Goal: Check status: Check status

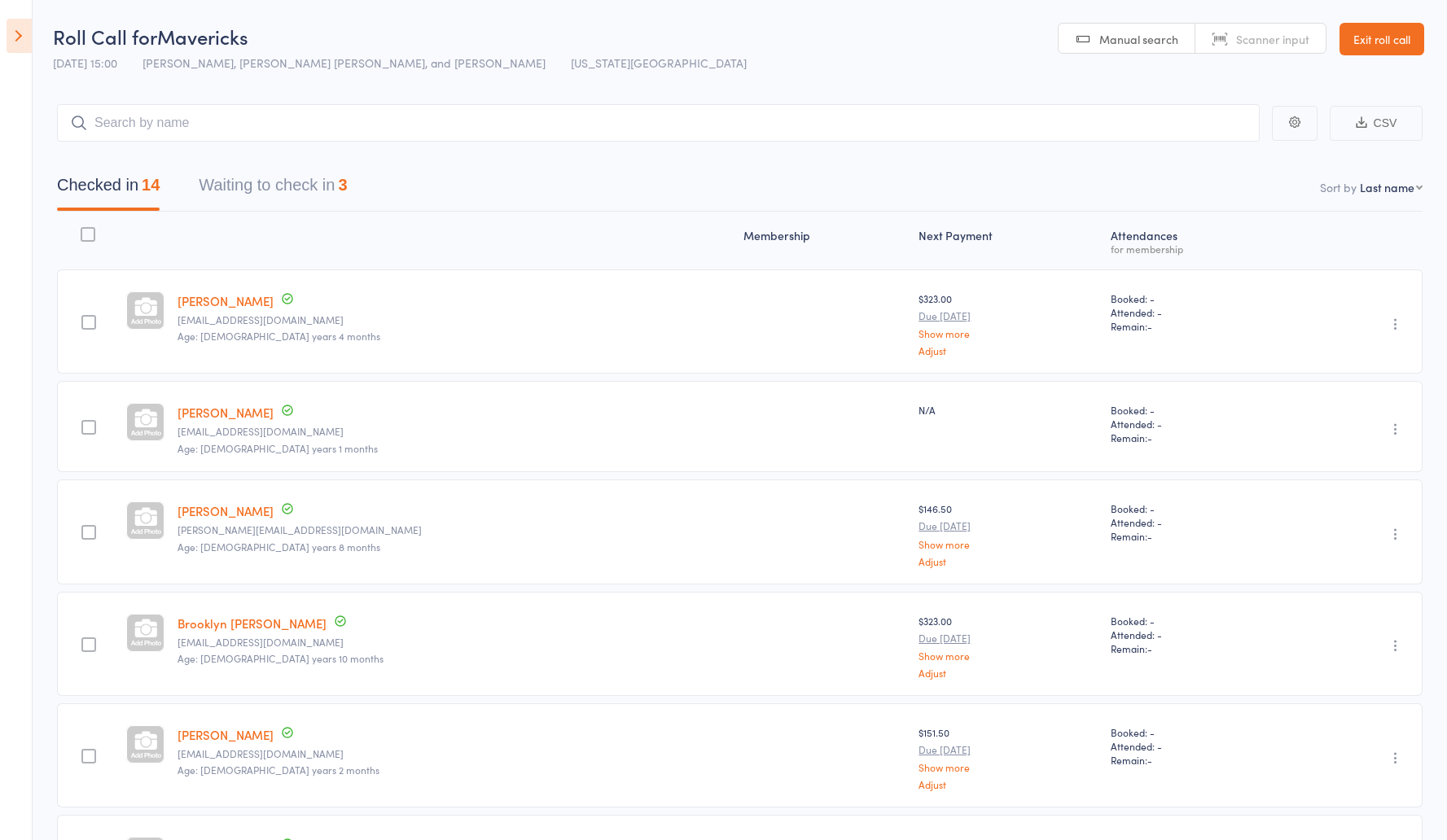
click at [14, 31] on icon at bounding box center [19, 36] width 25 height 35
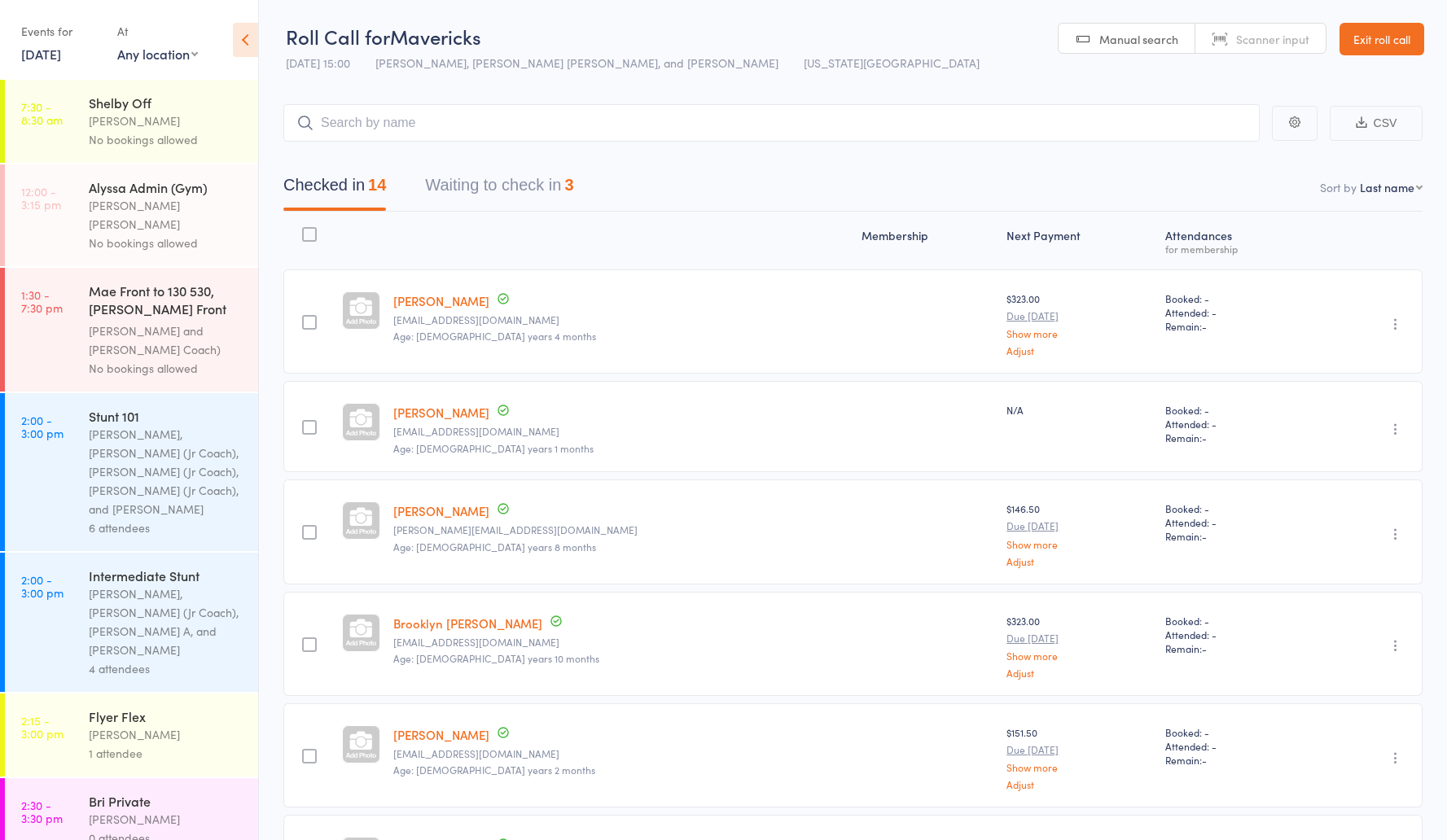
click at [1384, 37] on link "Exit roll call" at bounding box center [1382, 39] width 85 height 33
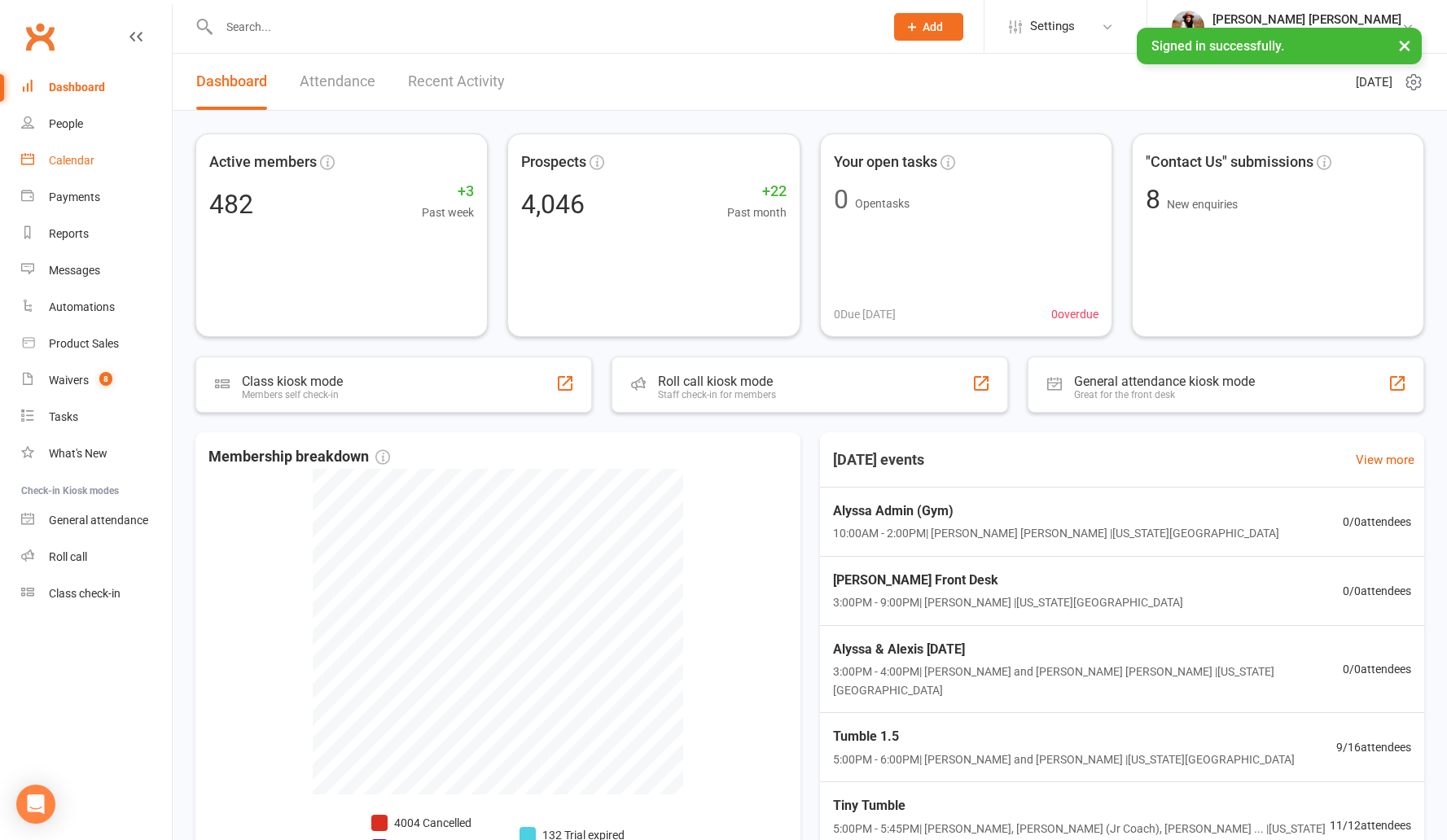
click at [101, 170] on link "Calendar" at bounding box center [96, 161] width 151 height 36
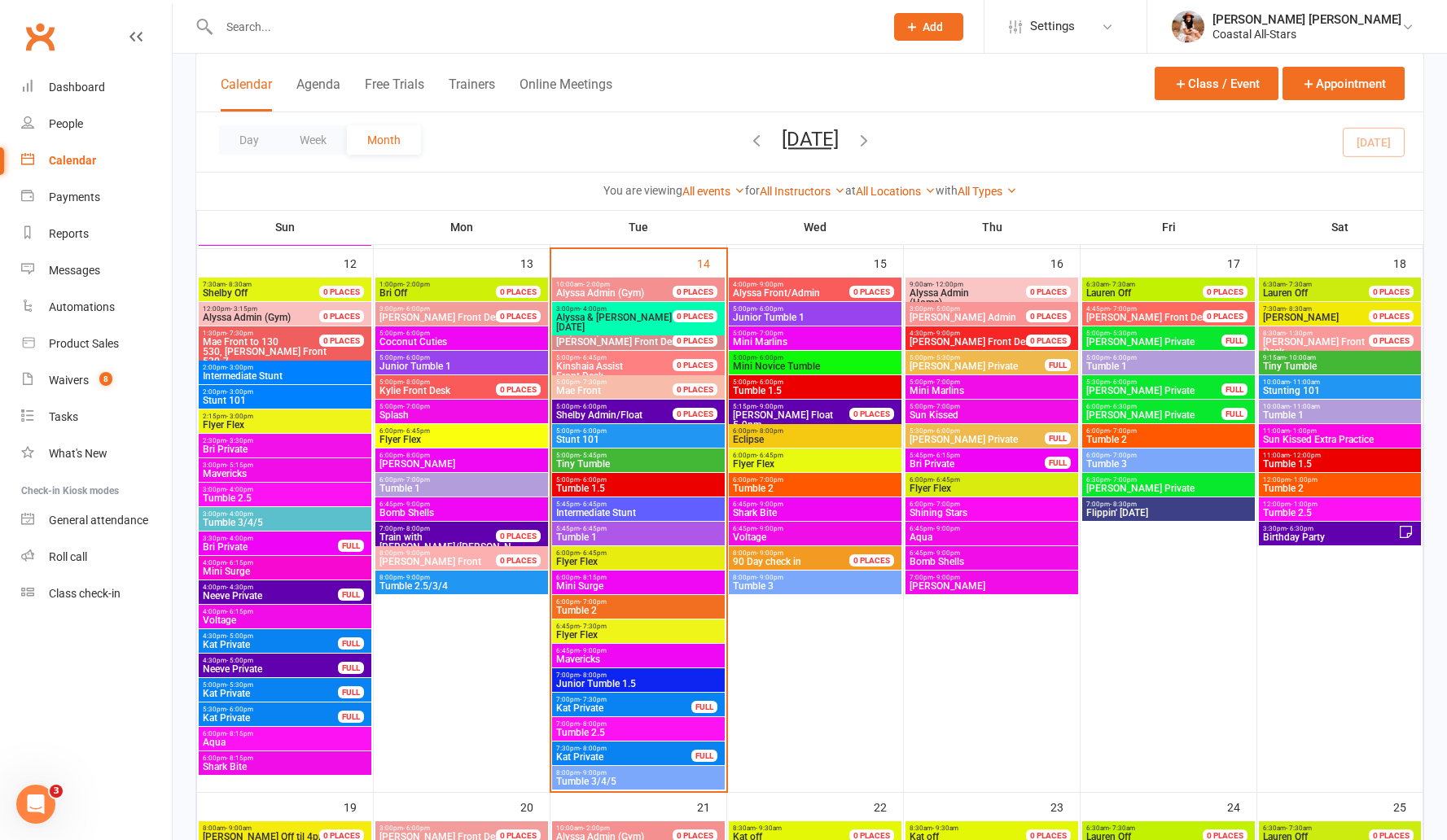
scroll to position [1299, 0]
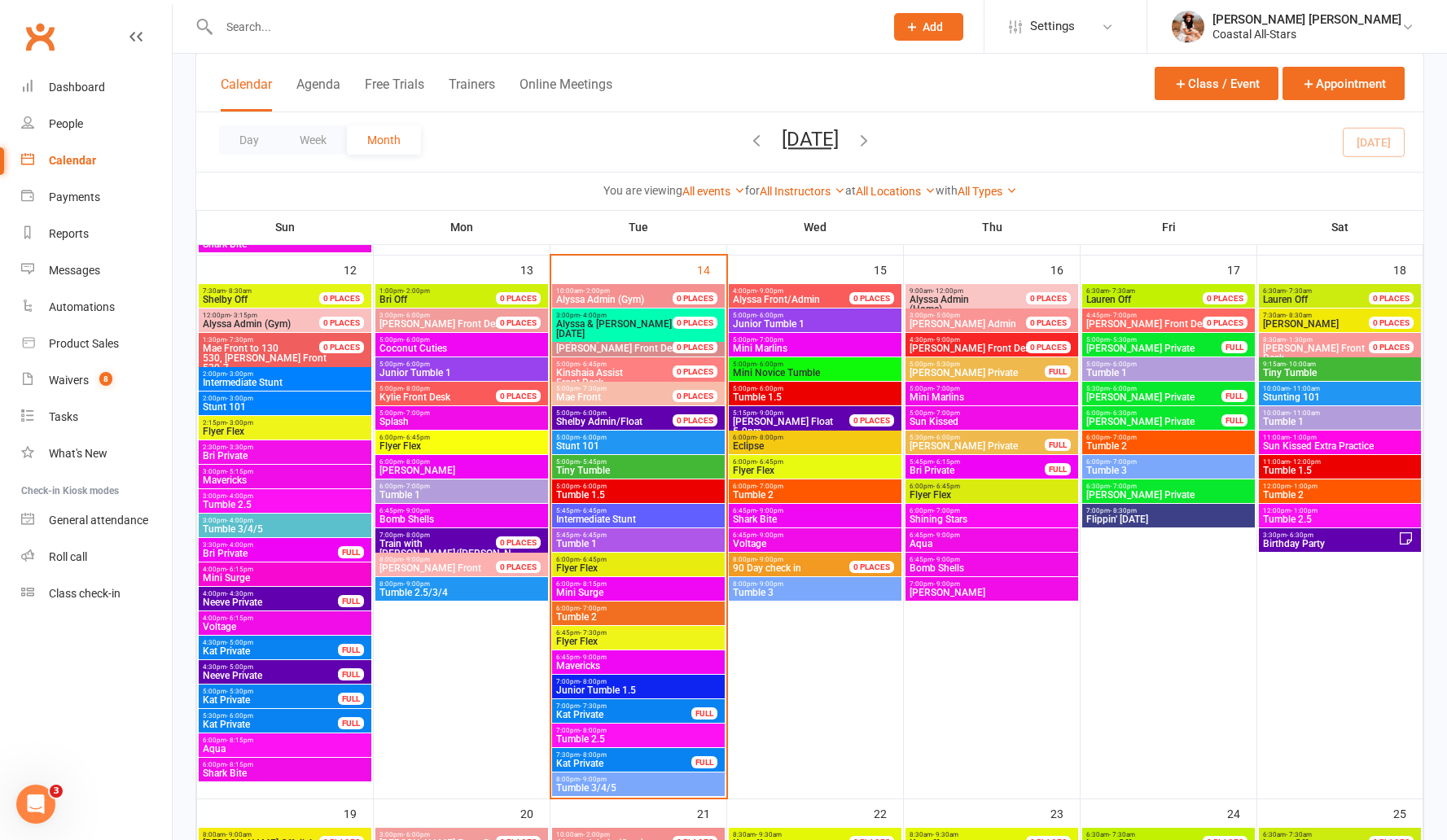
click at [873, 139] on icon "button" at bounding box center [864, 140] width 18 height 18
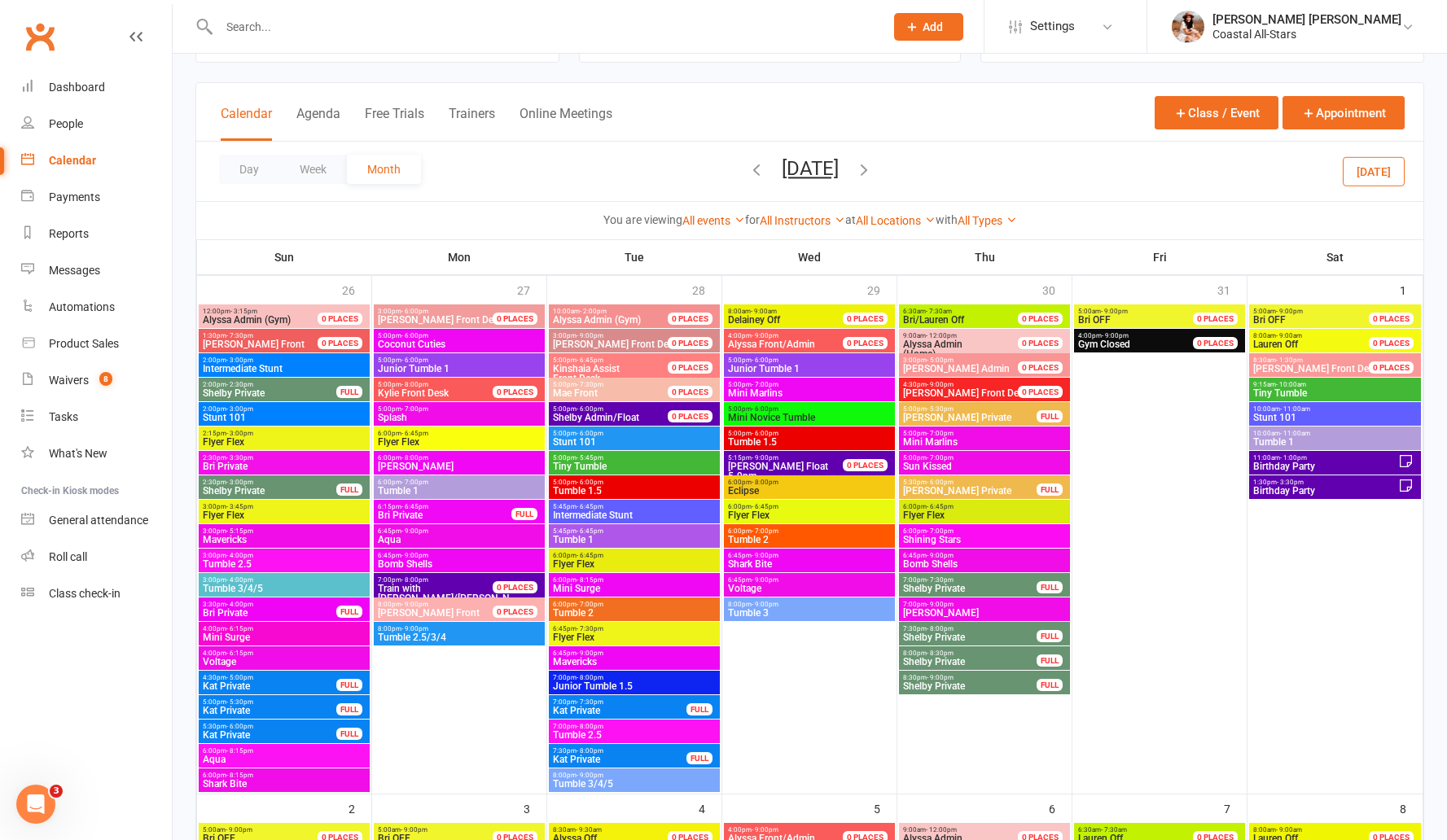
scroll to position [0, 0]
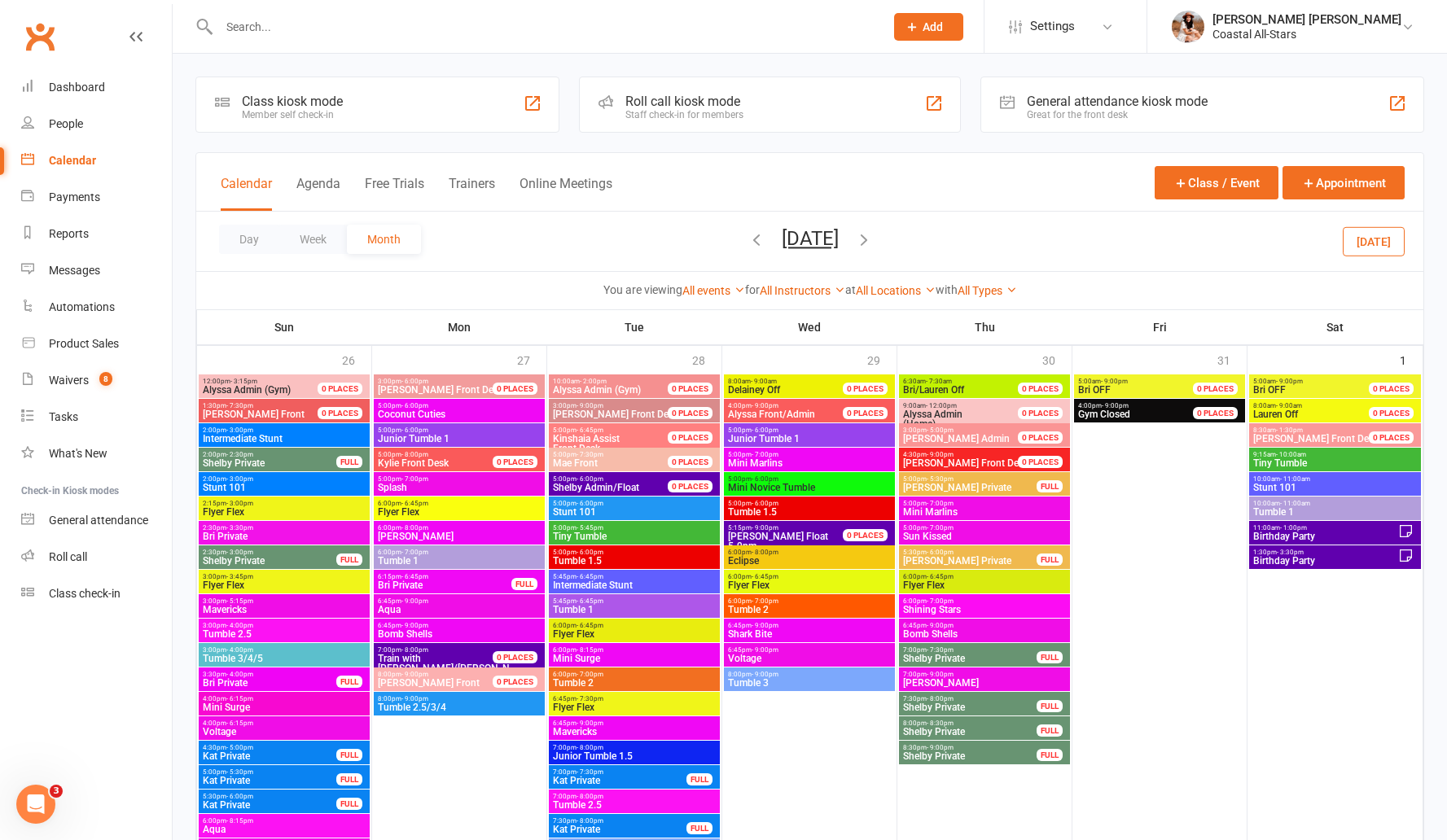
click at [1283, 535] on span "Birthday Party" at bounding box center [1325, 536] width 146 height 10
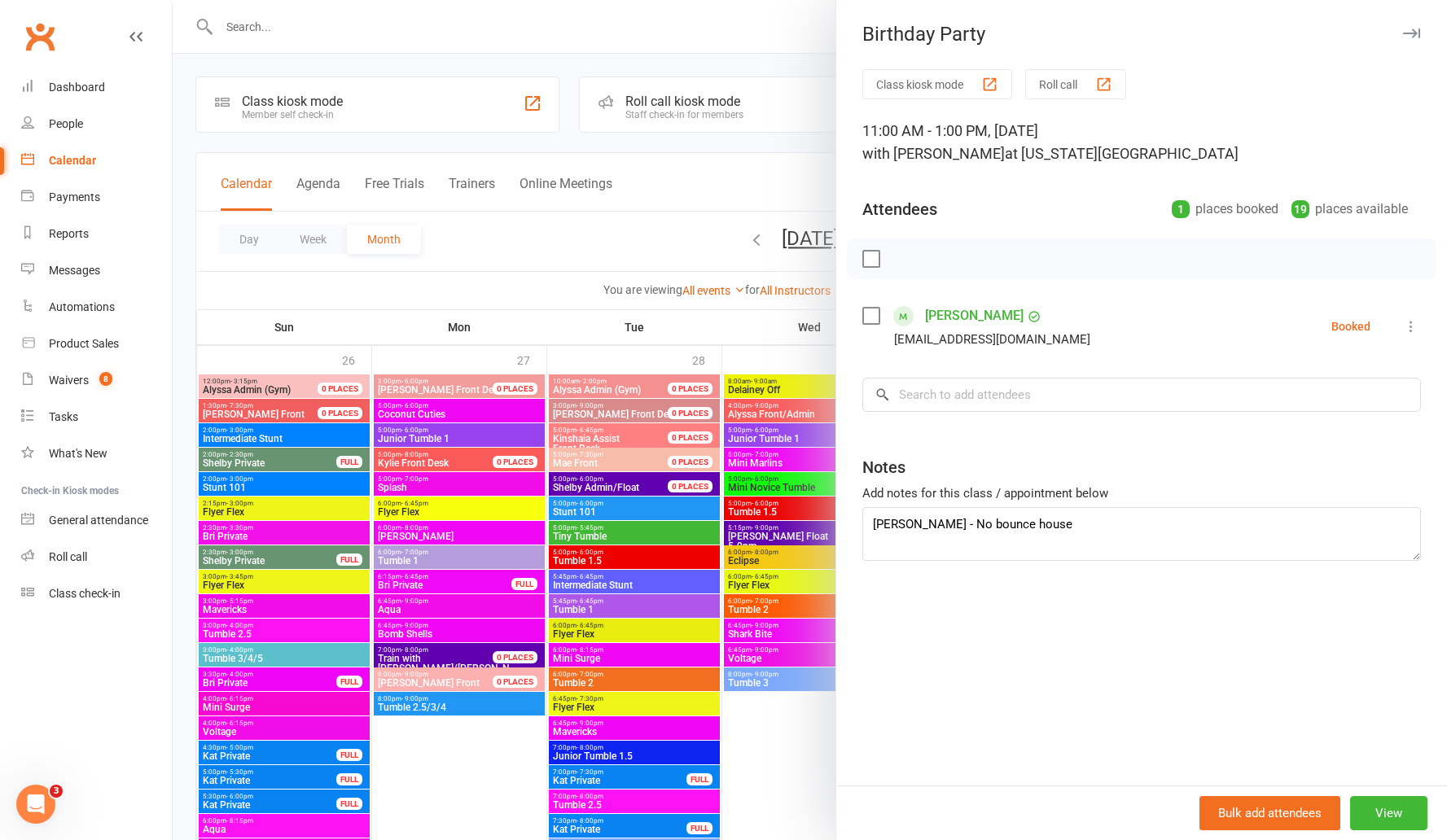
drag, startPoint x: 625, startPoint y: 222, endPoint x: 684, endPoint y: 272, distance: 77.3
click at [624, 222] on div at bounding box center [809, 420] width 1274 height 840
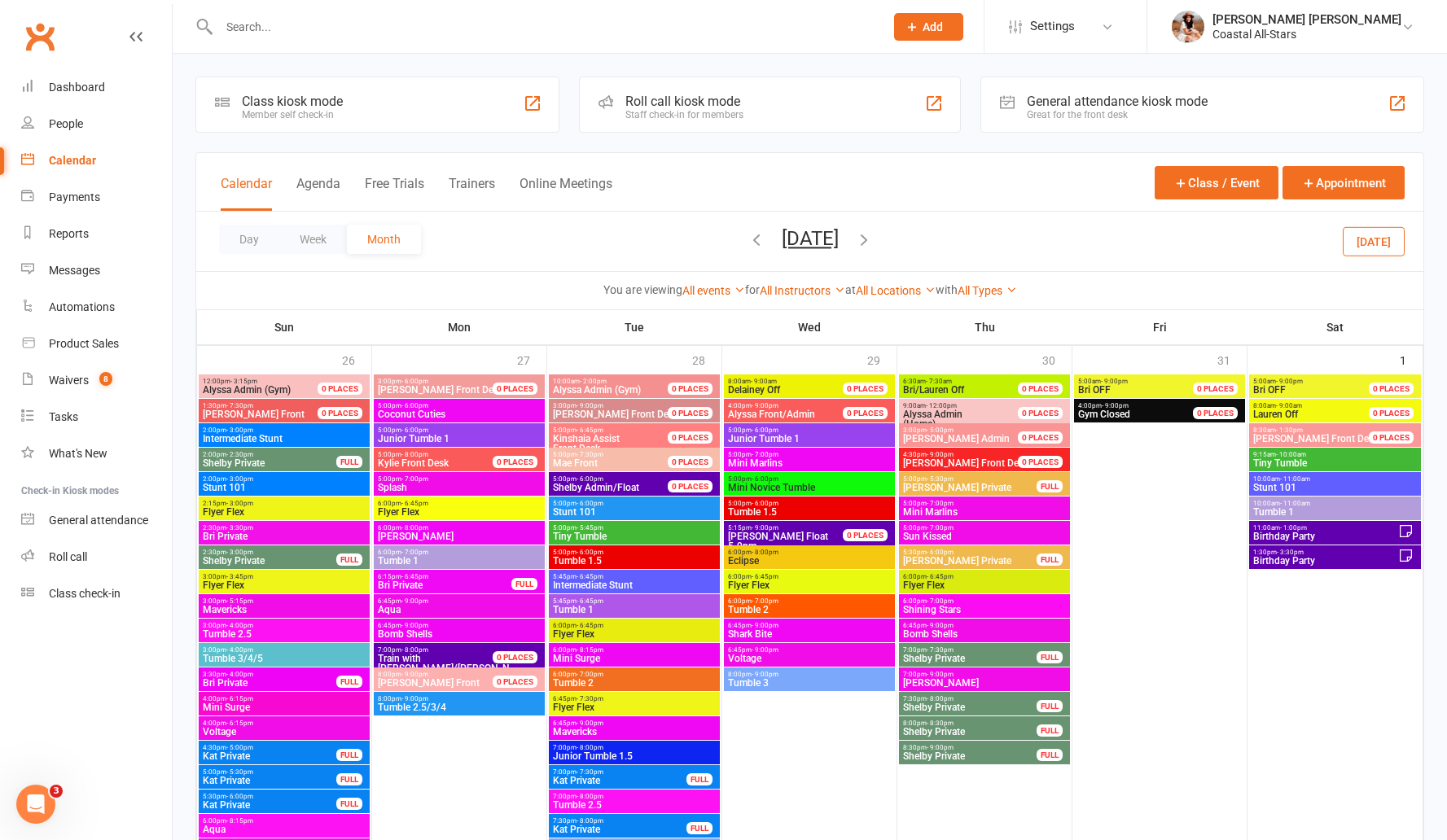
click at [1294, 554] on span "- 3:30pm" at bounding box center [1291, 553] width 27 height 7
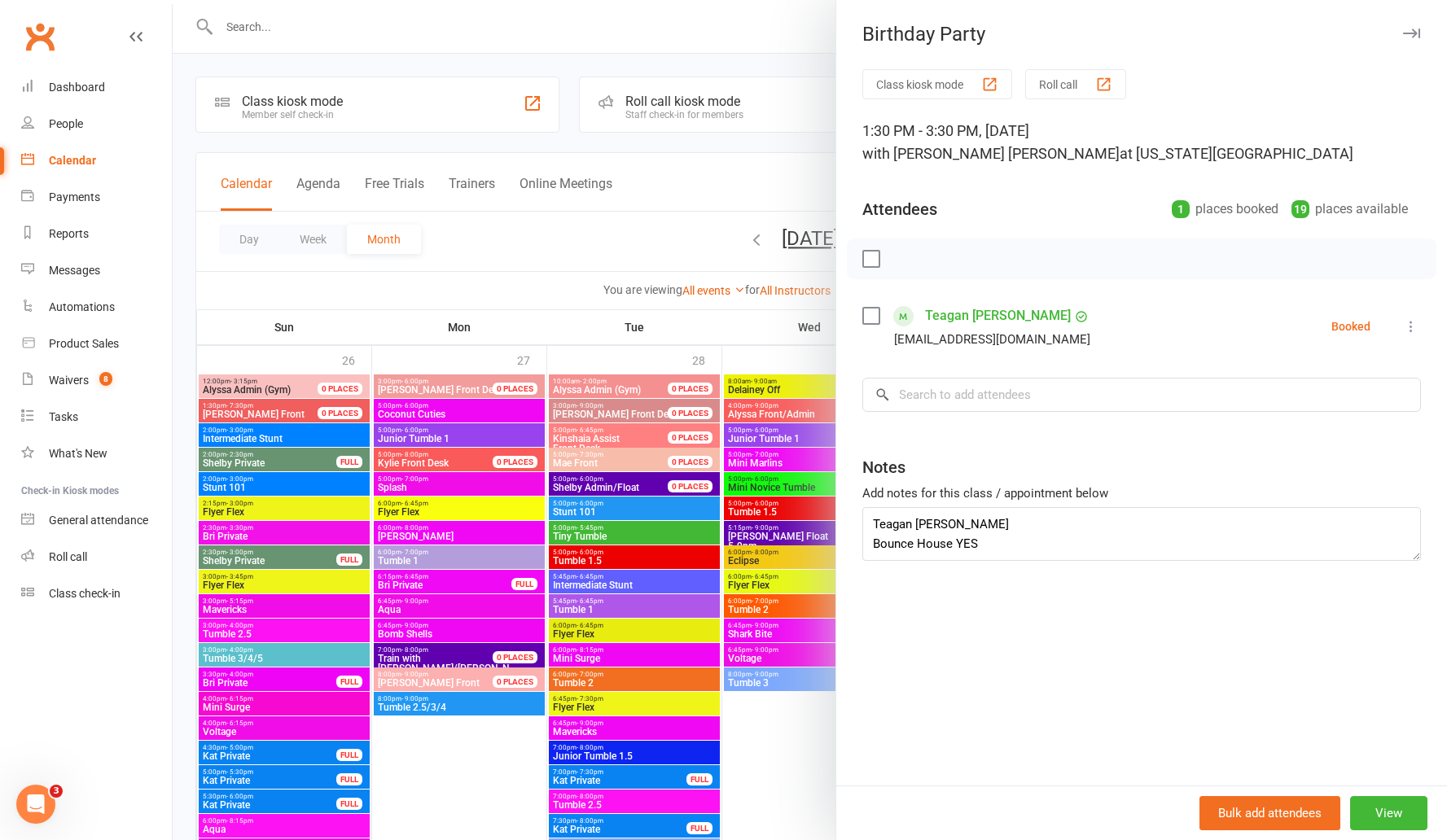
click at [633, 230] on div at bounding box center [809, 420] width 1274 height 840
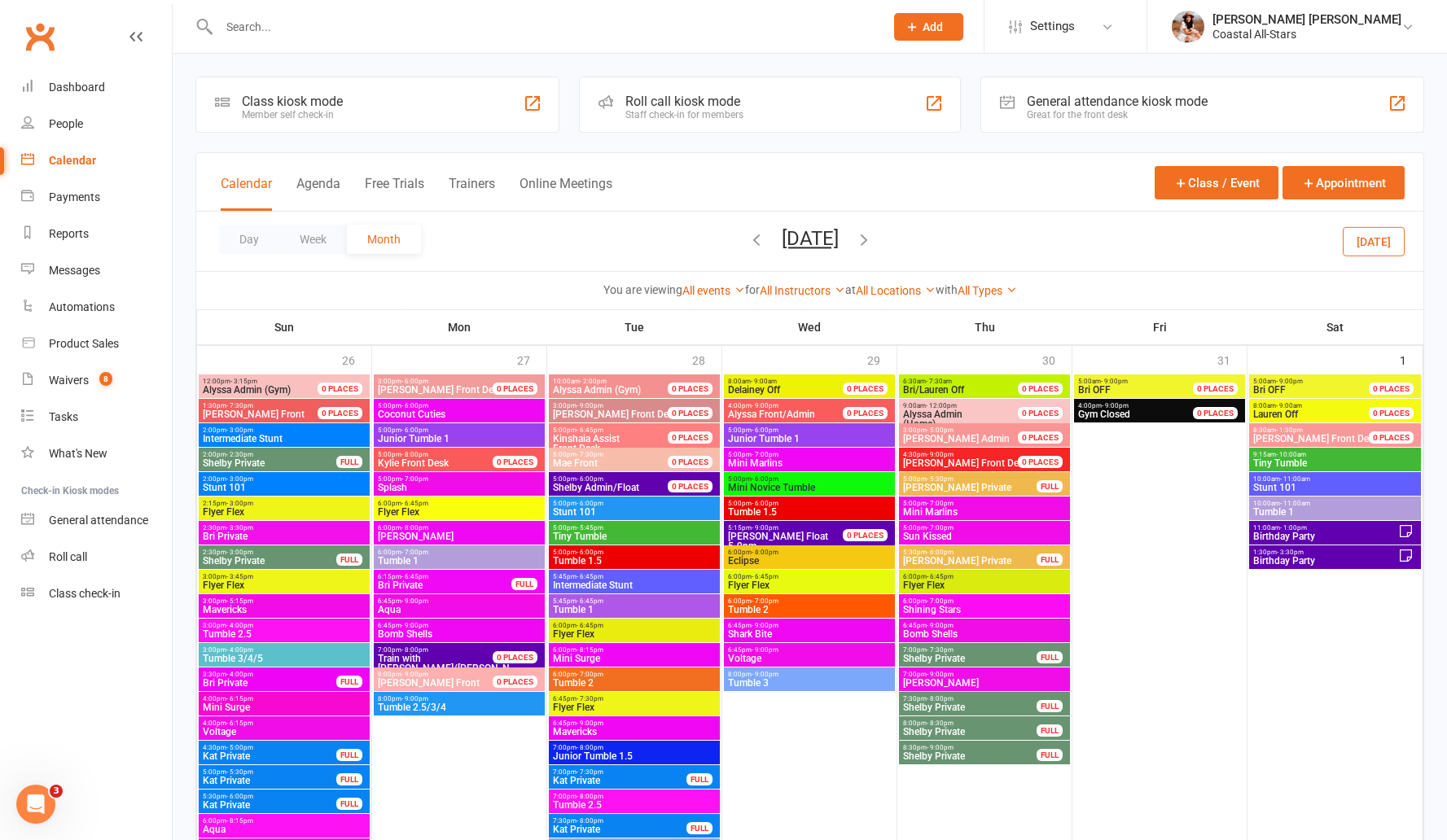
click at [1302, 536] on span "Birthday Party" at bounding box center [1325, 536] width 146 height 10
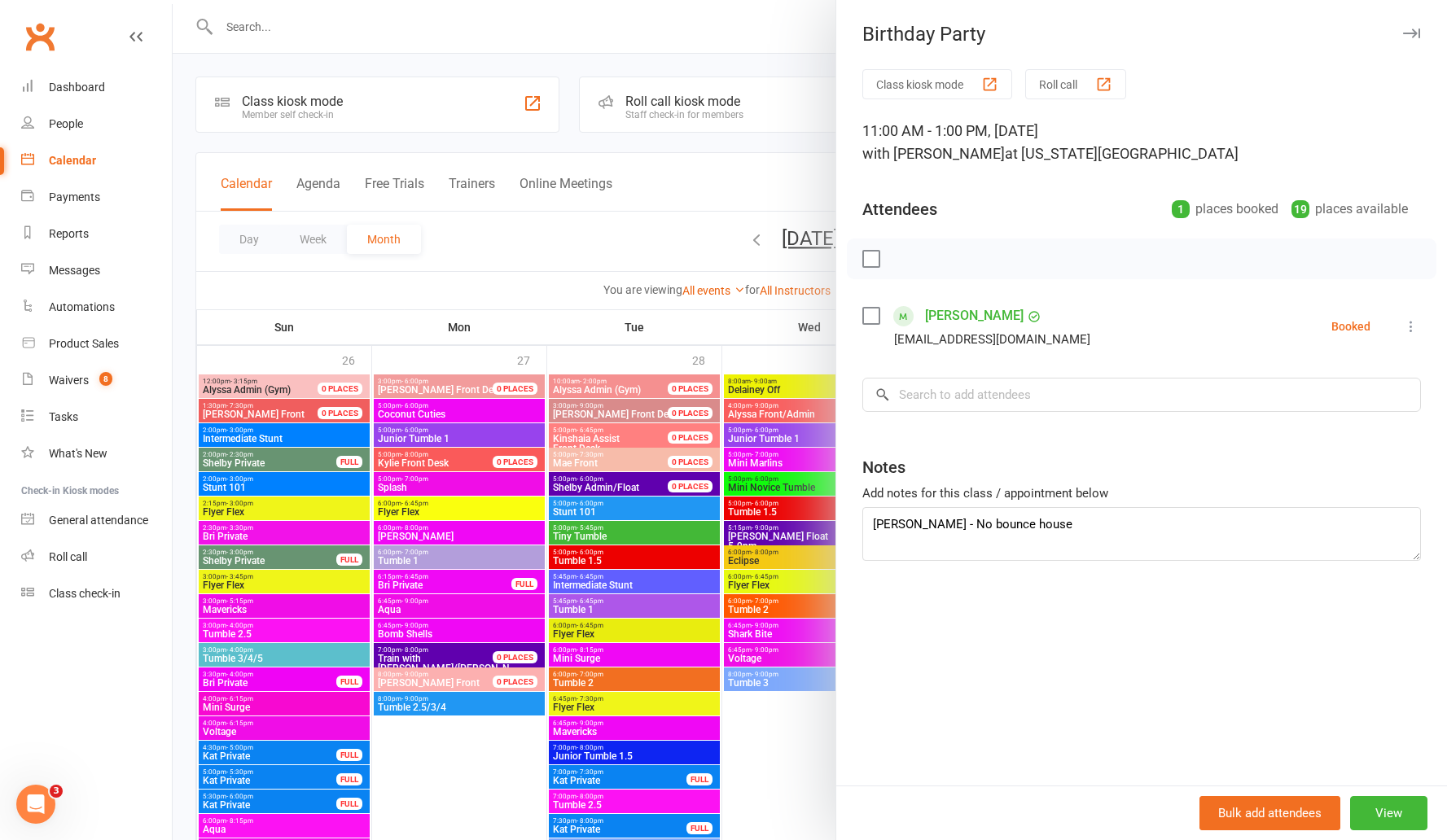
click at [651, 246] on div at bounding box center [809, 420] width 1274 height 840
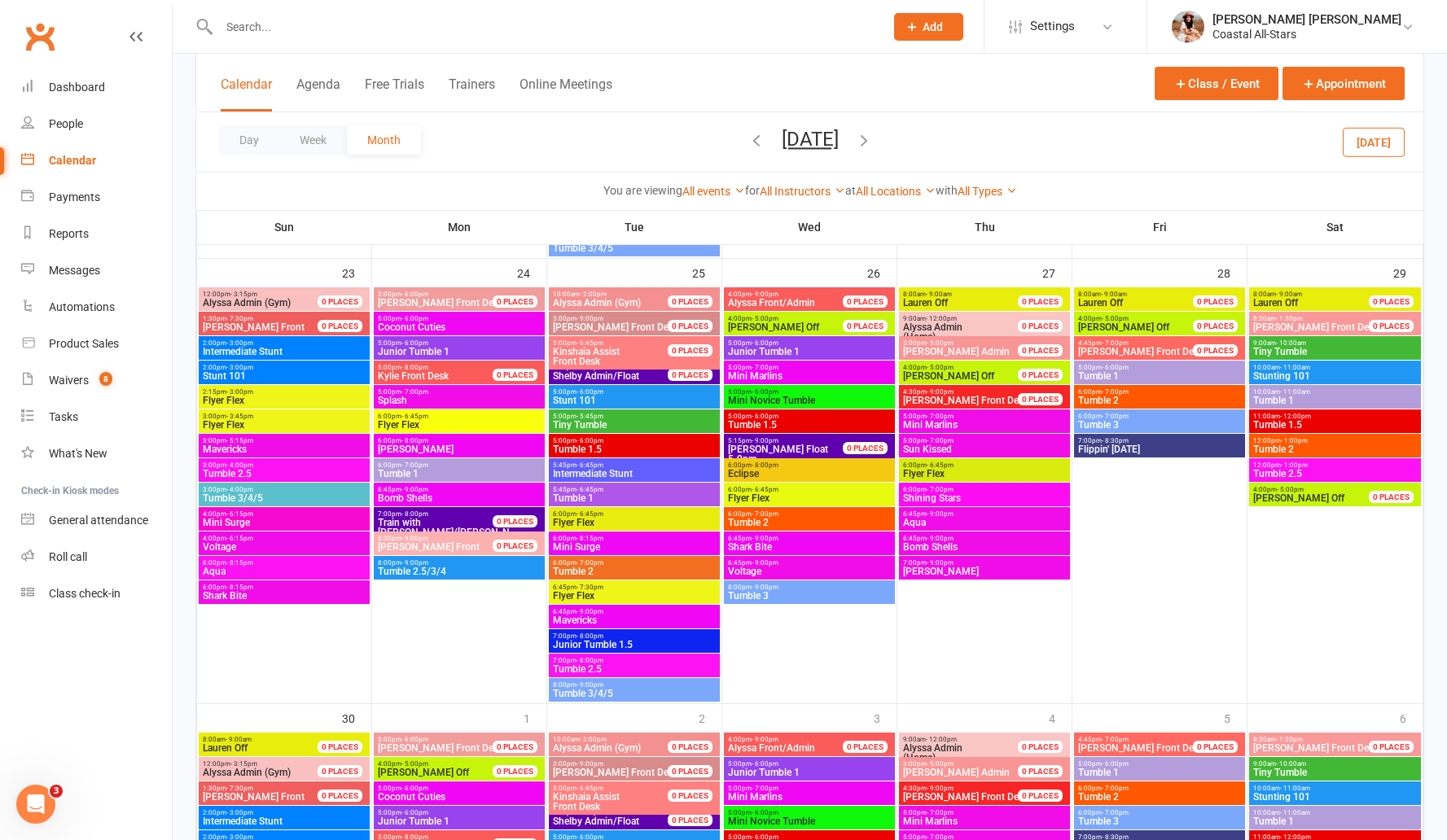
scroll to position [2323, 0]
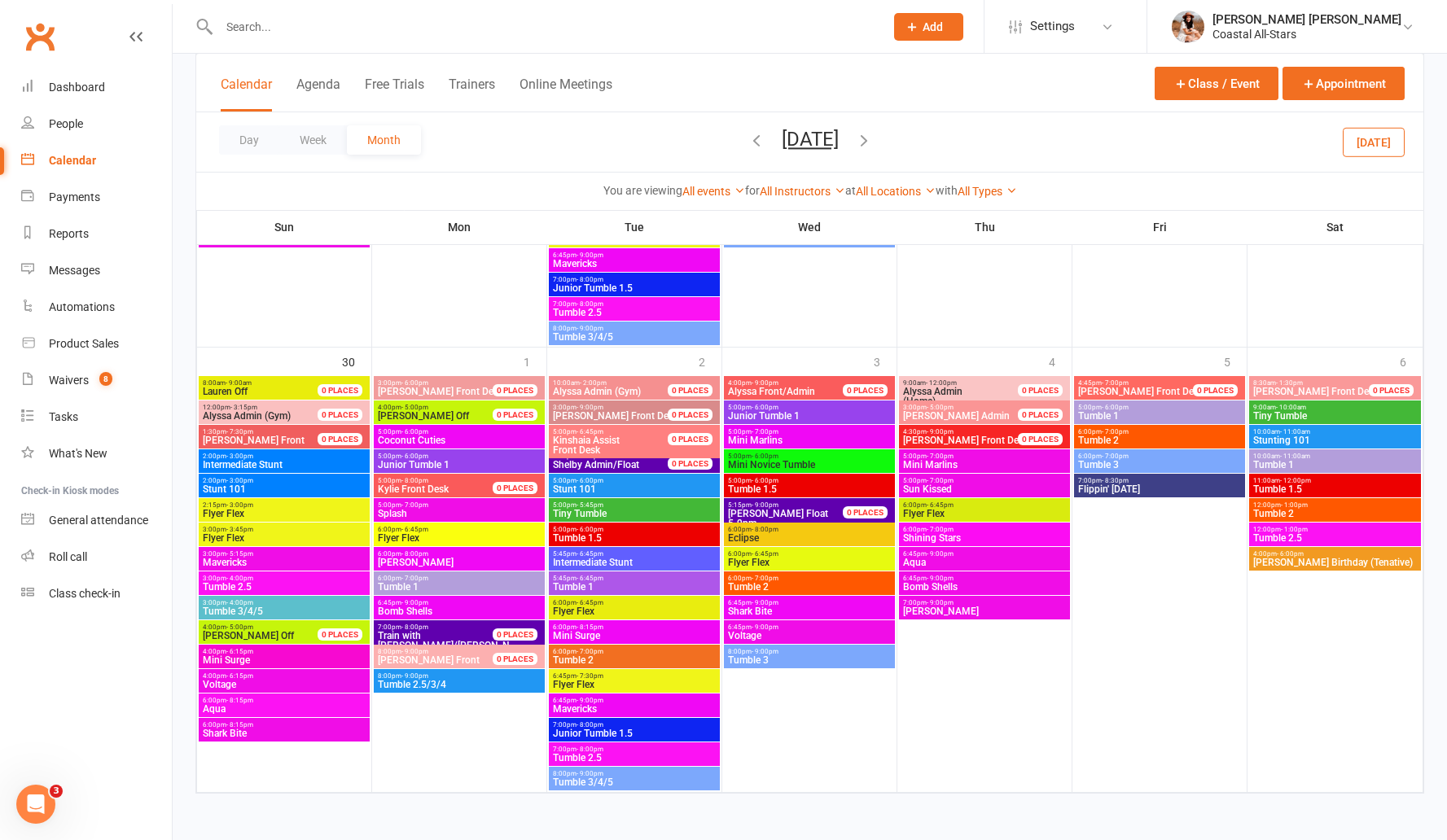
click at [748, 138] on icon "button" at bounding box center [757, 140] width 18 height 18
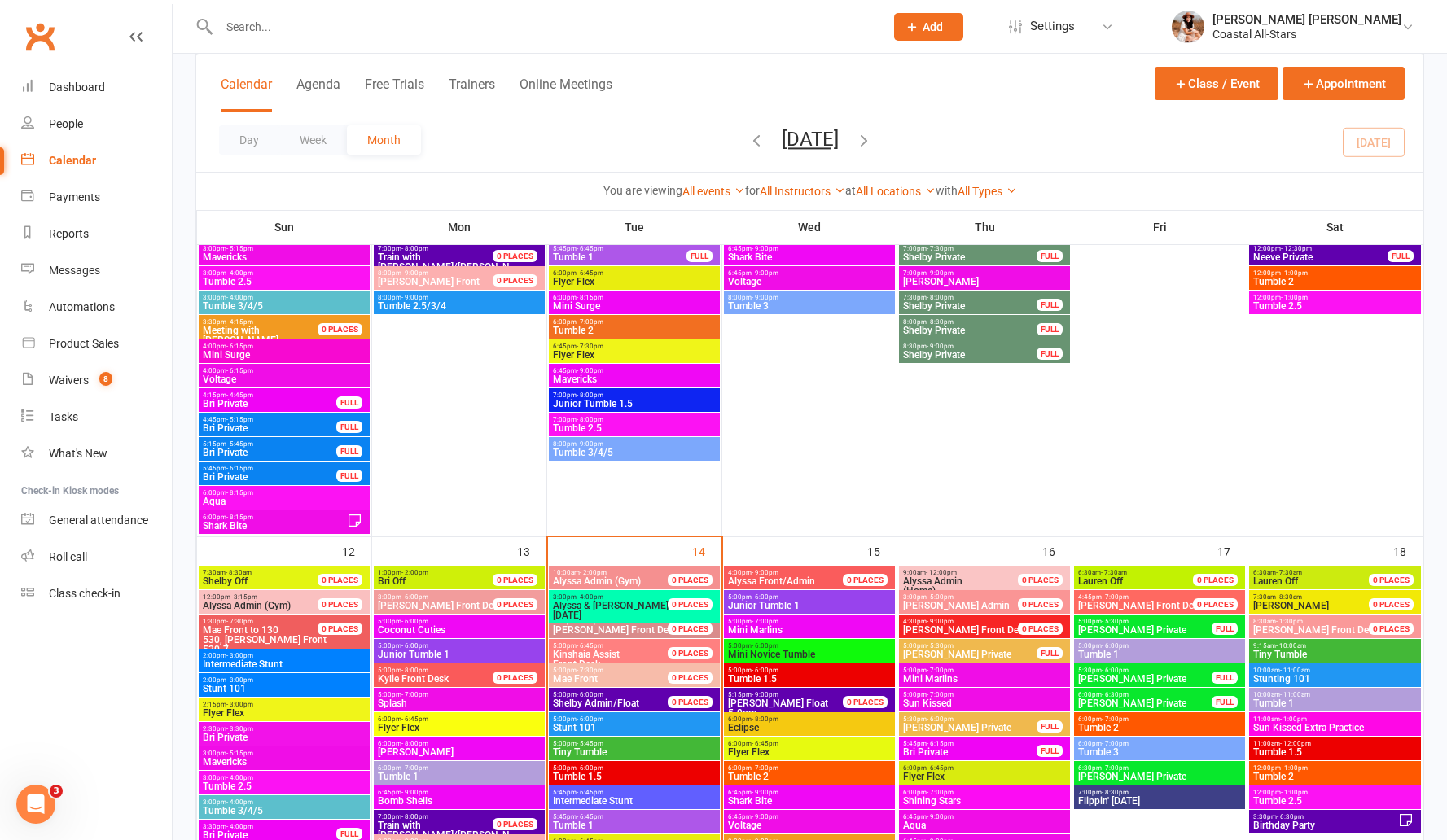
scroll to position [1228, 0]
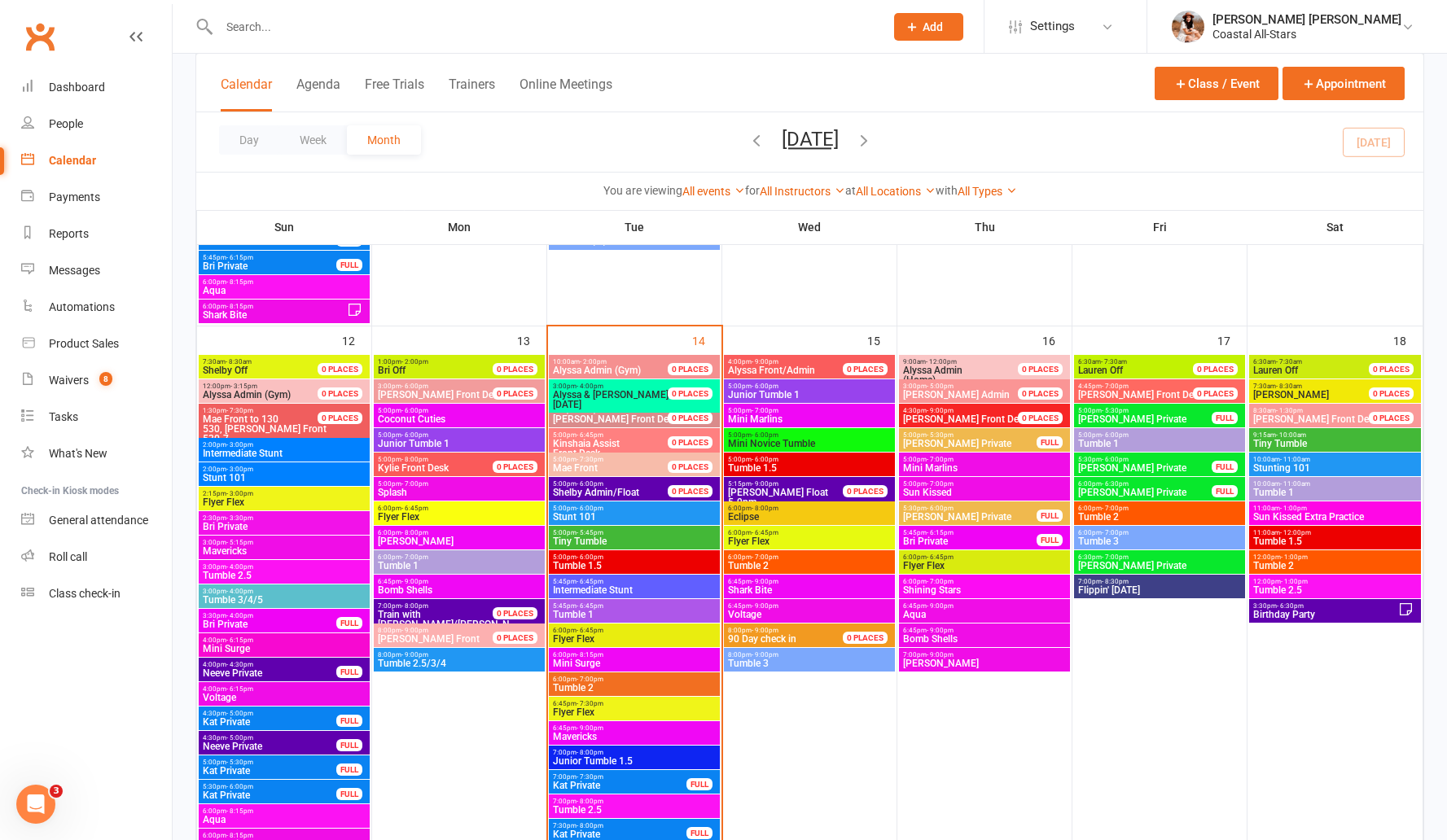
click at [291, 452] on span "Intermediate Stunt" at bounding box center [284, 453] width 165 height 10
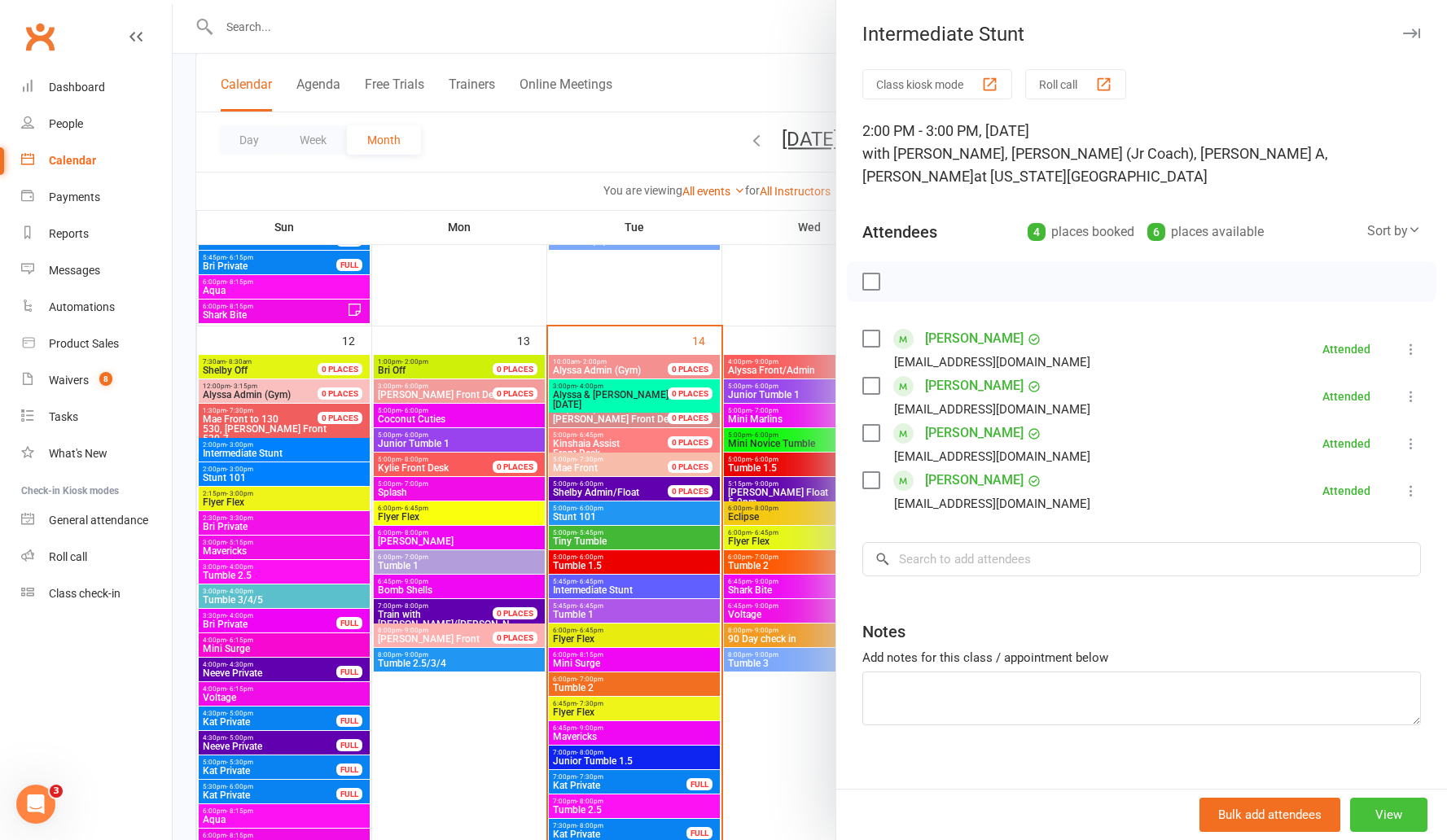
click at [1364, 800] on button "View" at bounding box center [1389, 815] width 77 height 35
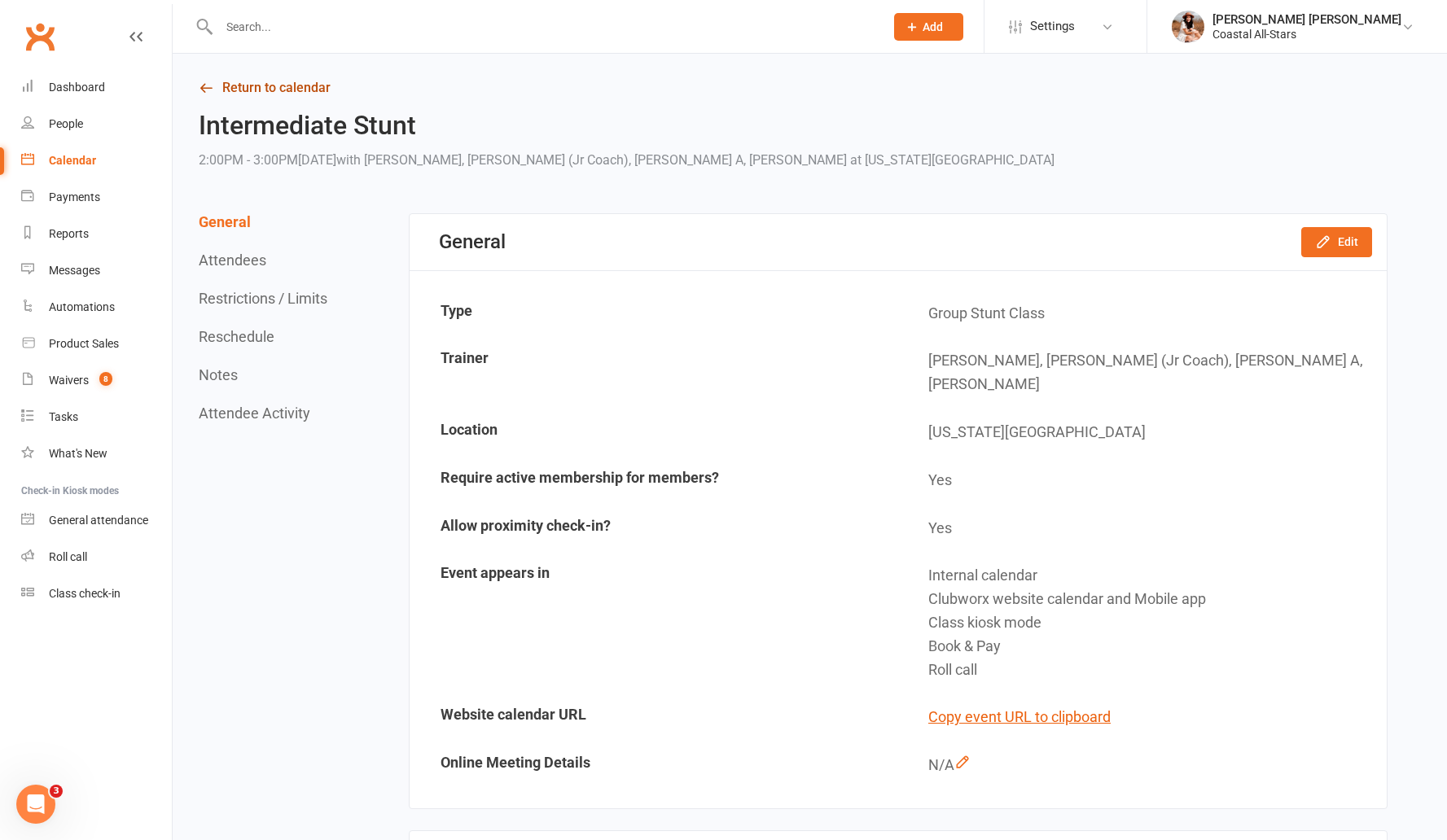
click at [269, 85] on link "Return to calendar" at bounding box center [793, 87] width 1189 height 23
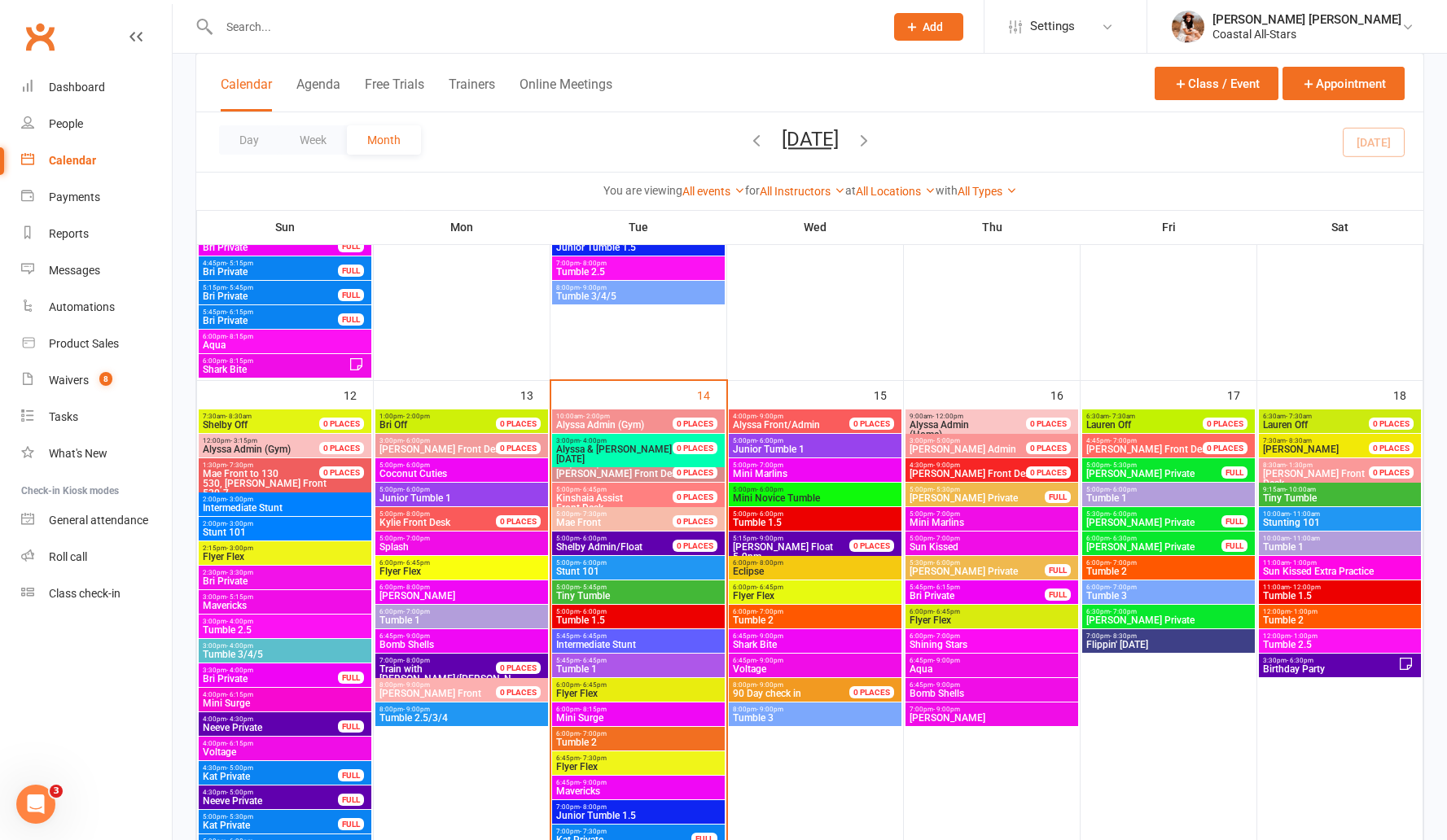
scroll to position [1176, 0]
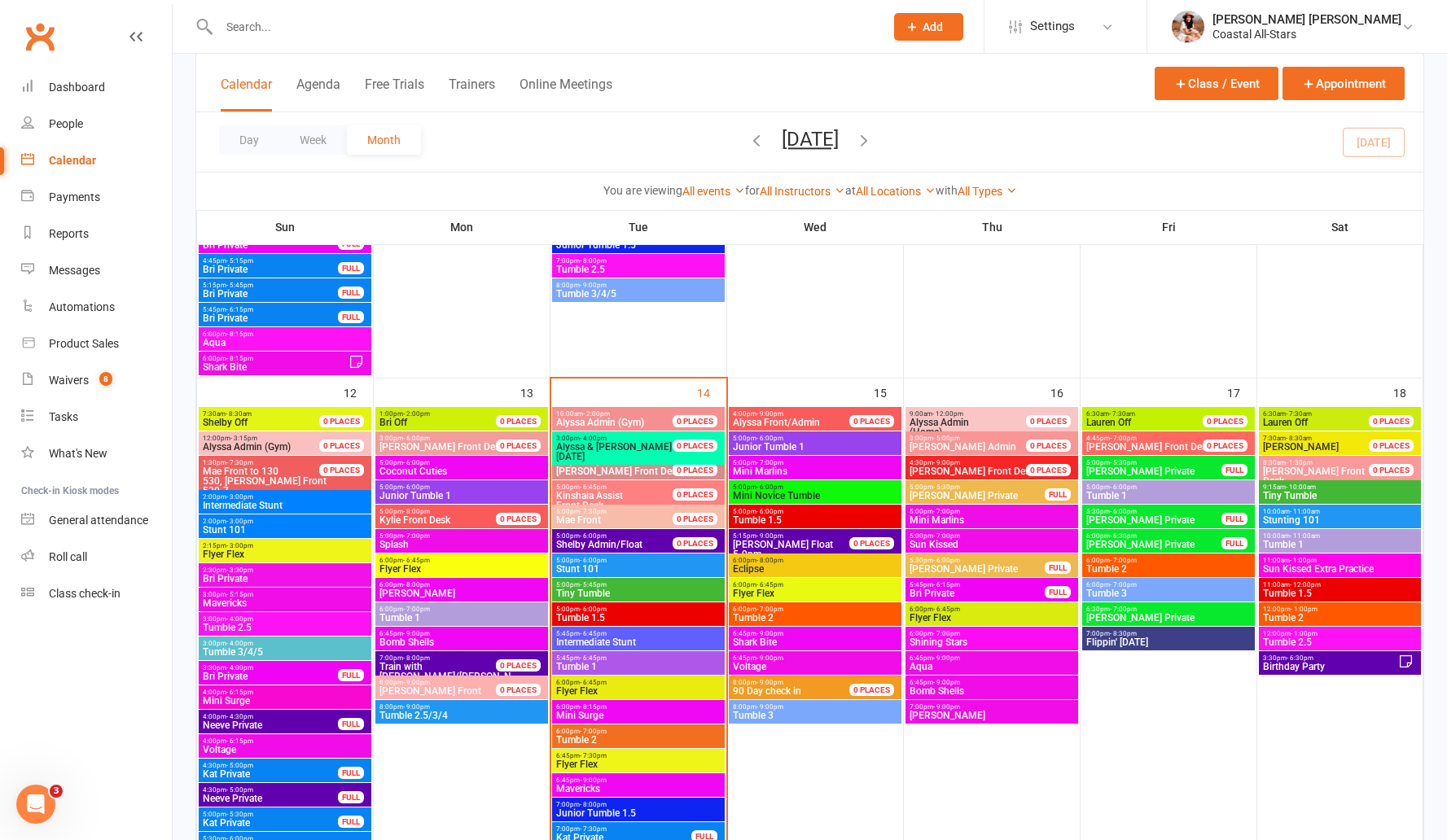
click at [293, 496] on span "2:00pm - 3:00pm" at bounding box center [285, 497] width 166 height 7
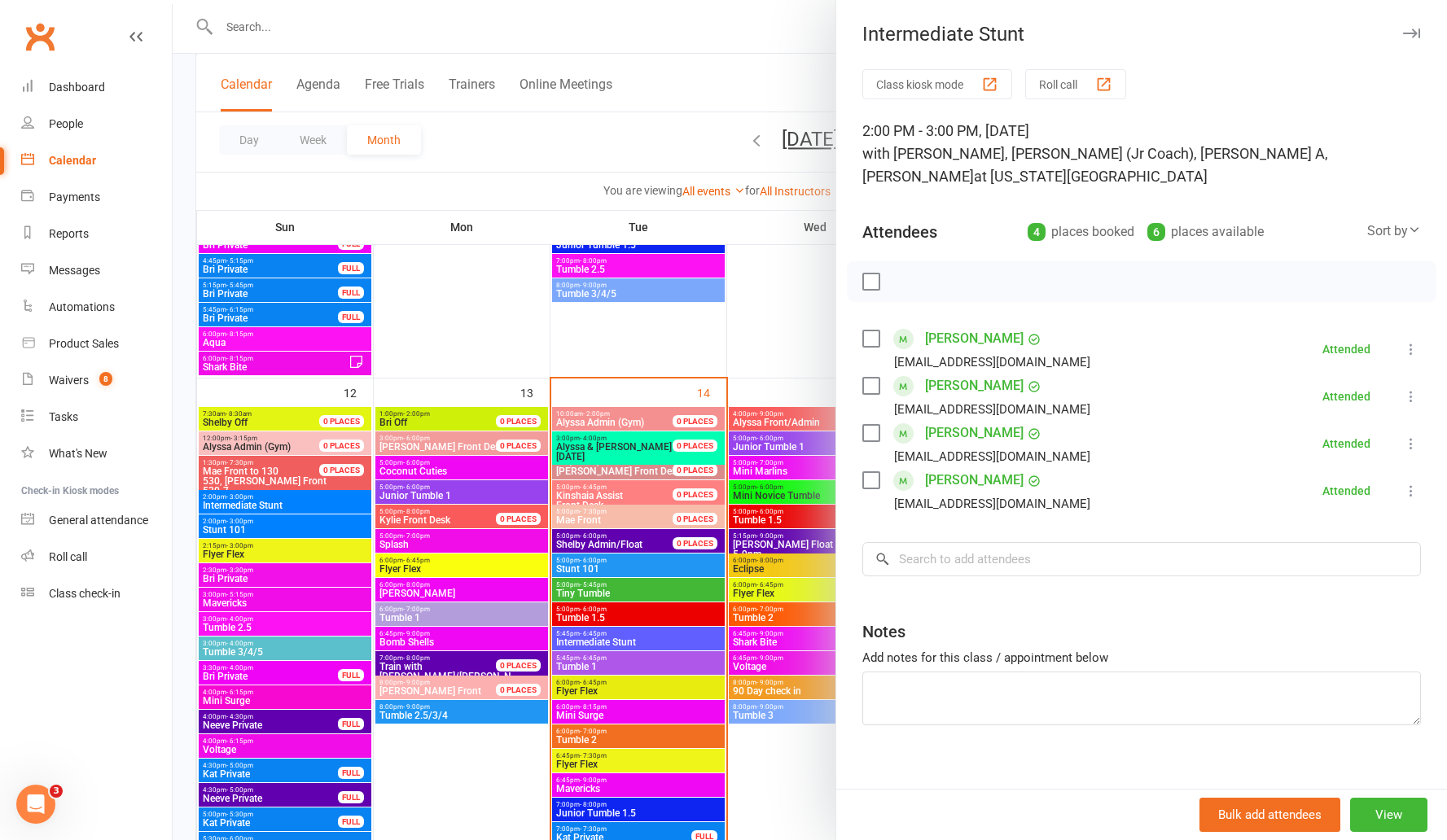
click at [1058, 84] on button "Roll call" at bounding box center [1075, 84] width 101 height 30
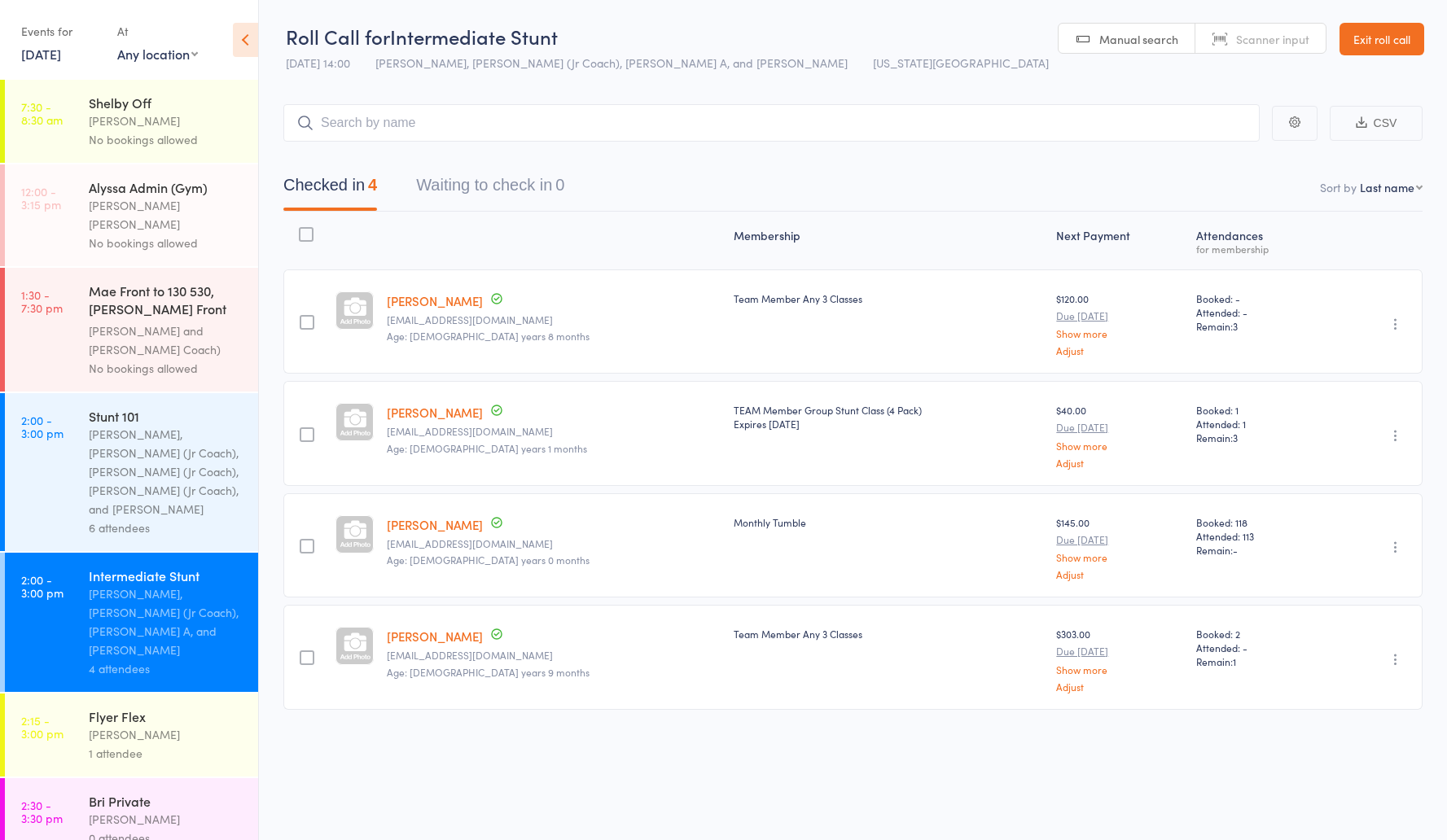
click at [191, 407] on div "Stunt 101" at bounding box center [166, 416] width 156 height 18
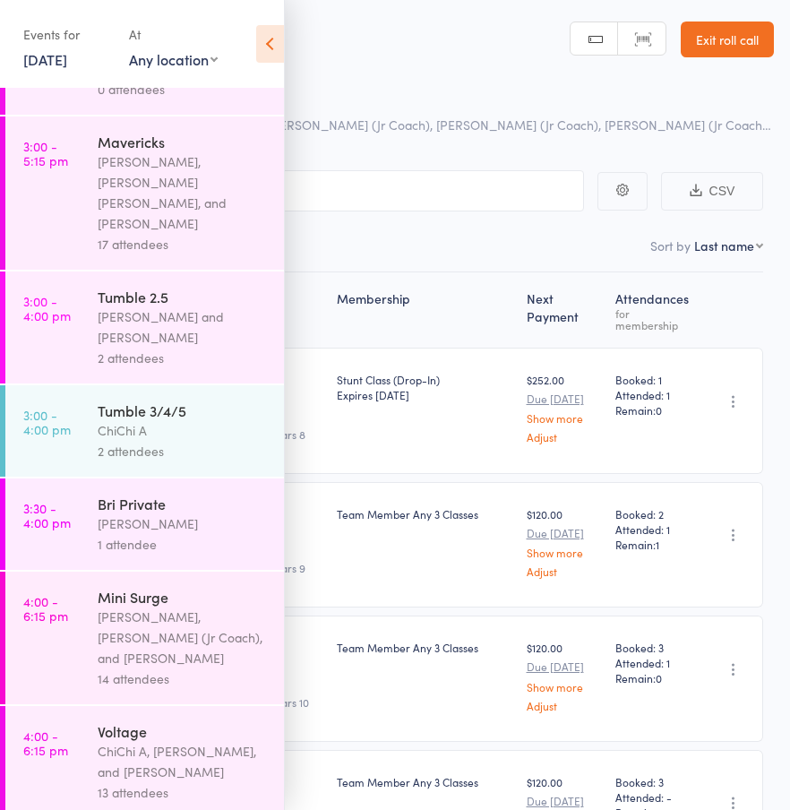
scroll to position [754, 0]
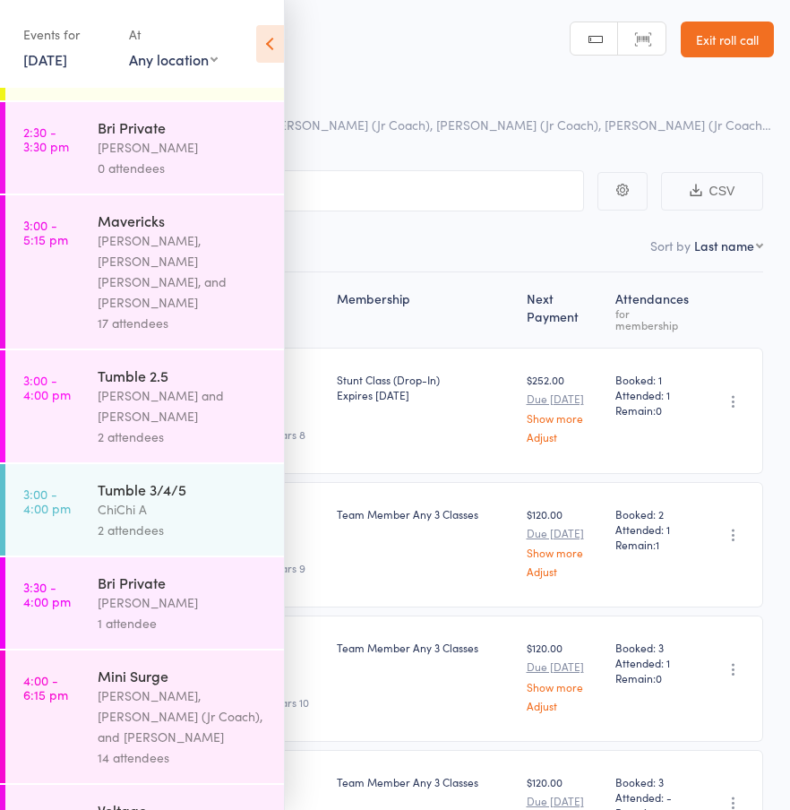
click at [67, 61] on link "12 Oct, 2025" at bounding box center [45, 59] width 44 height 20
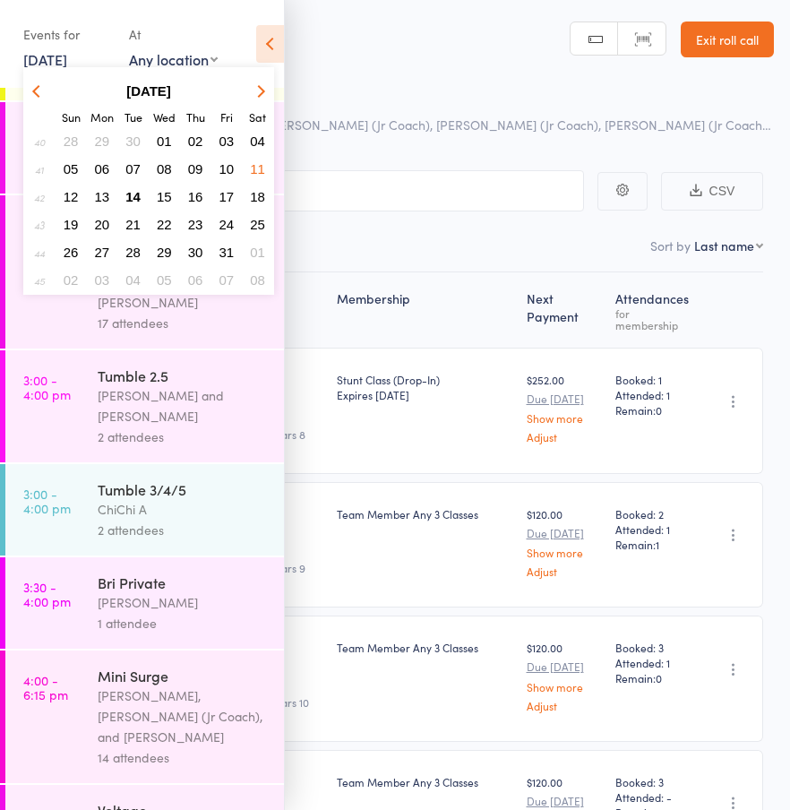
click at [106, 201] on span "13" at bounding box center [102, 196] width 15 height 15
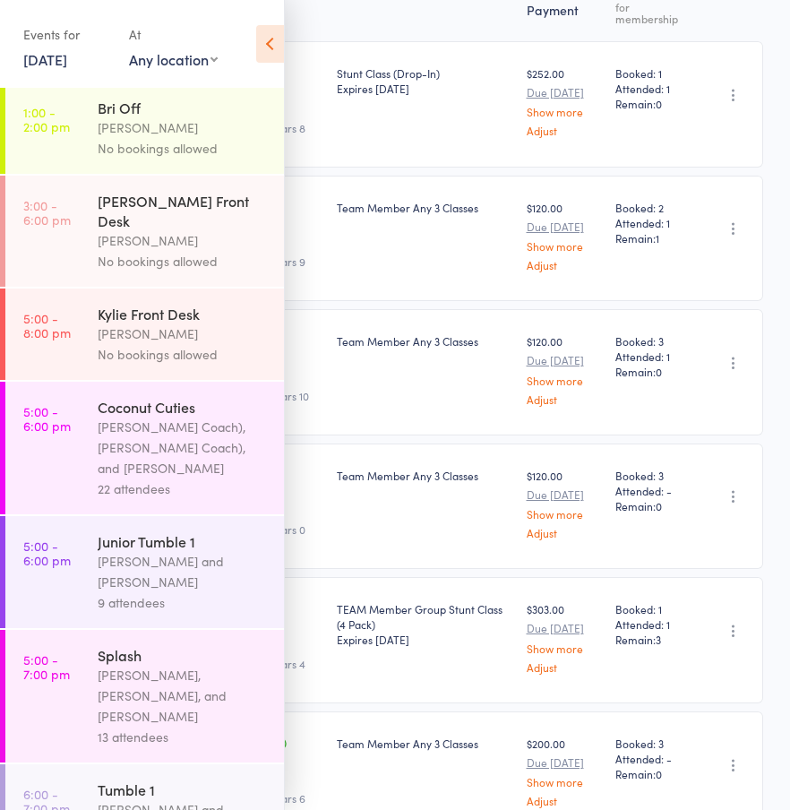
scroll to position [0, 0]
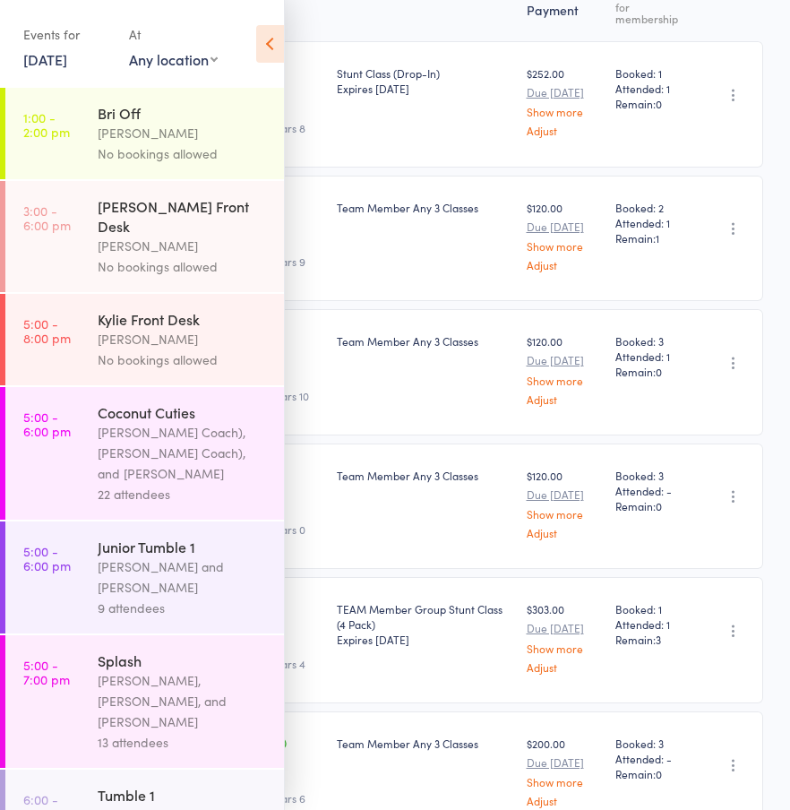
click at [53, 69] on div "Events for 13 Oct, 2025 D Oct, YYYY October 2025 Sun Mon Tue Wed Thu Fri Sat 40…" at bounding box center [67, 46] width 88 height 53
click at [59, 62] on link "13 Oct, 2025" at bounding box center [45, 59] width 44 height 20
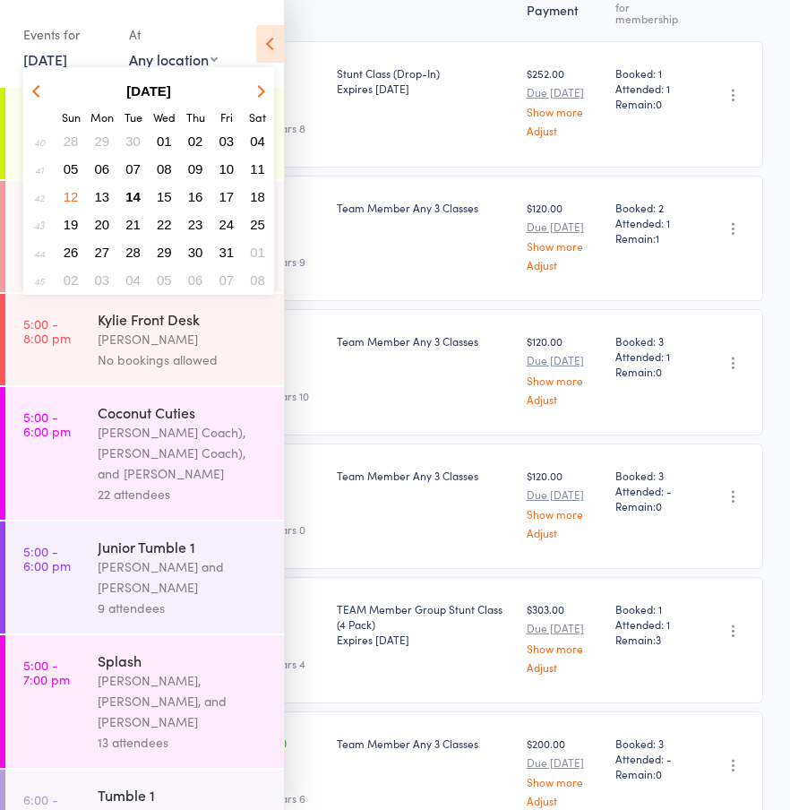
click at [129, 197] on span "14" at bounding box center [132, 196] width 15 height 15
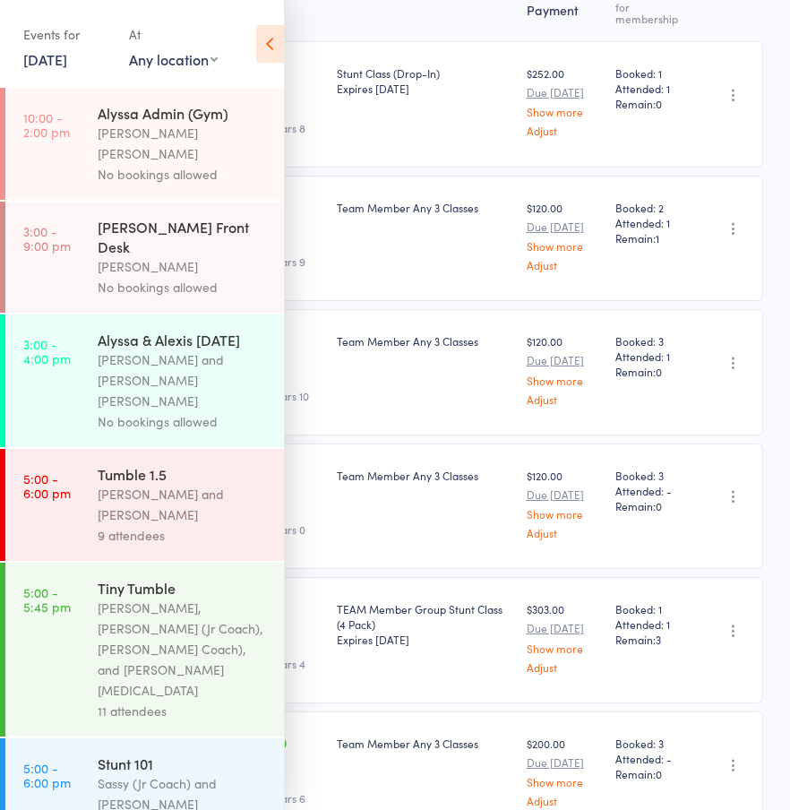
click at [140, 484] on div "Corin Conway and Kyle Fisher" at bounding box center [183, 504] width 171 height 41
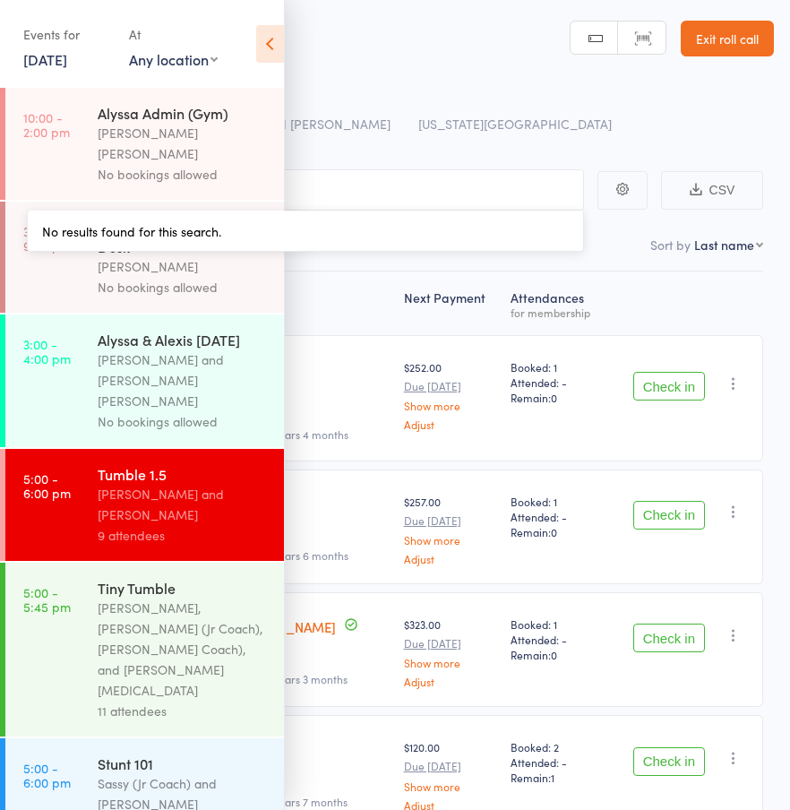
type input "9"
drag, startPoint x: 529, startPoint y: 118, endPoint x: 529, endPoint y: 128, distance: 9.9
click at [529, 118] on div "Roll Call for Tumble 1.5 14 Oct 17:00 Corin Conway and Kyle Fisher Virginia Bea…" at bounding box center [418, 111] width 711 height 63
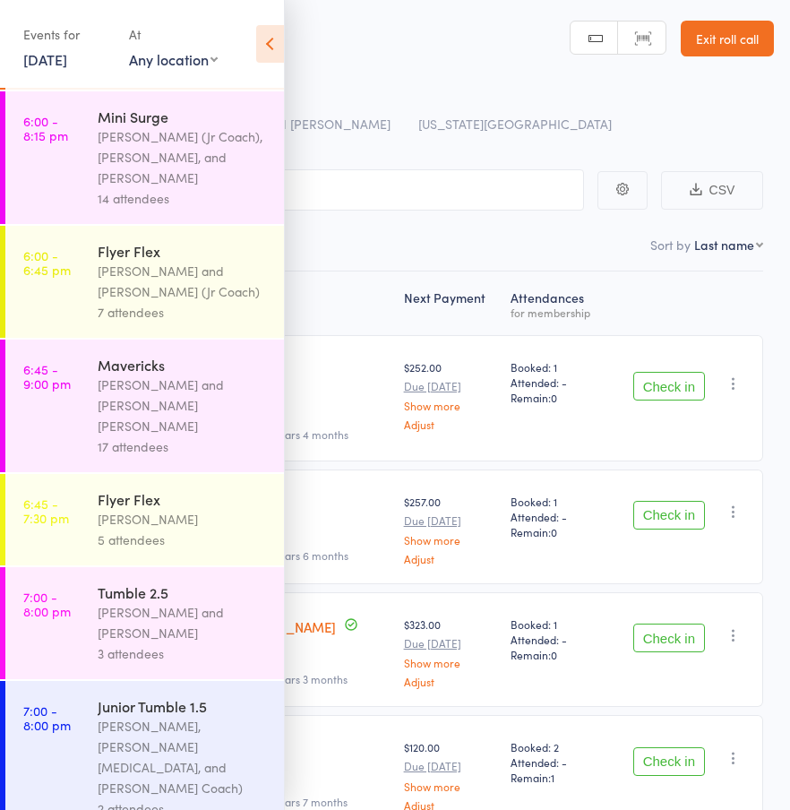
scroll to position [1613, 0]
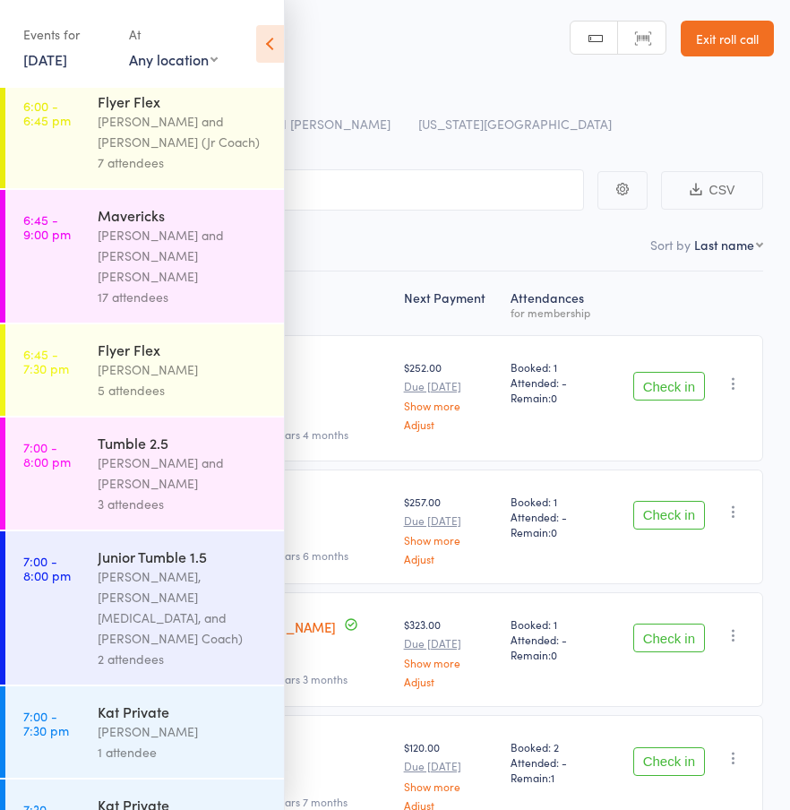
click at [67, 59] on link "14 Oct, 2025" at bounding box center [45, 59] width 44 height 20
click at [60, 56] on link "14 Oct, 2025" at bounding box center [45, 59] width 44 height 20
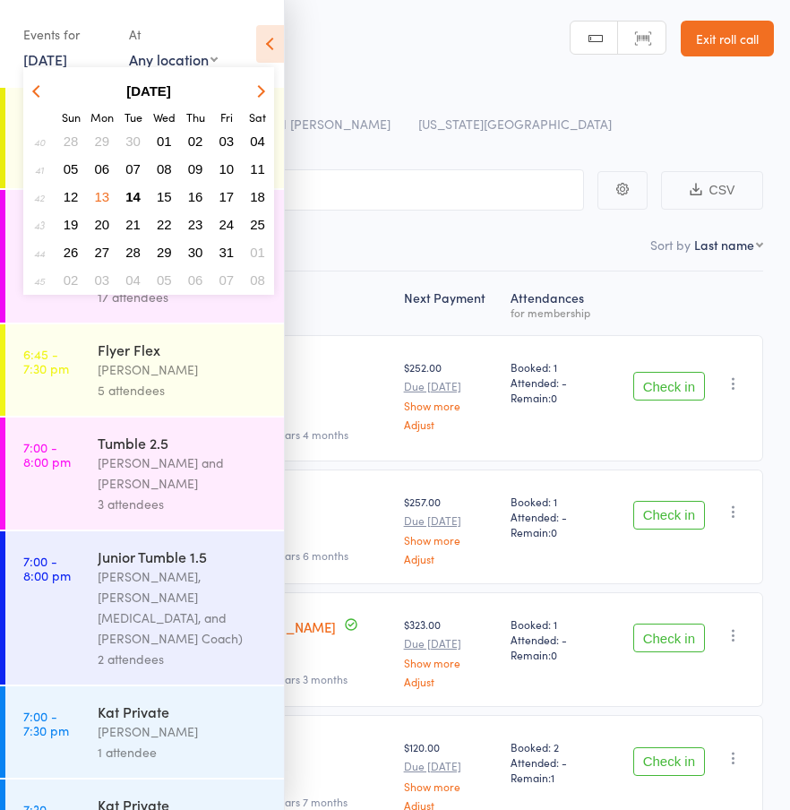
click at [168, 201] on span "15" at bounding box center [164, 196] width 15 height 15
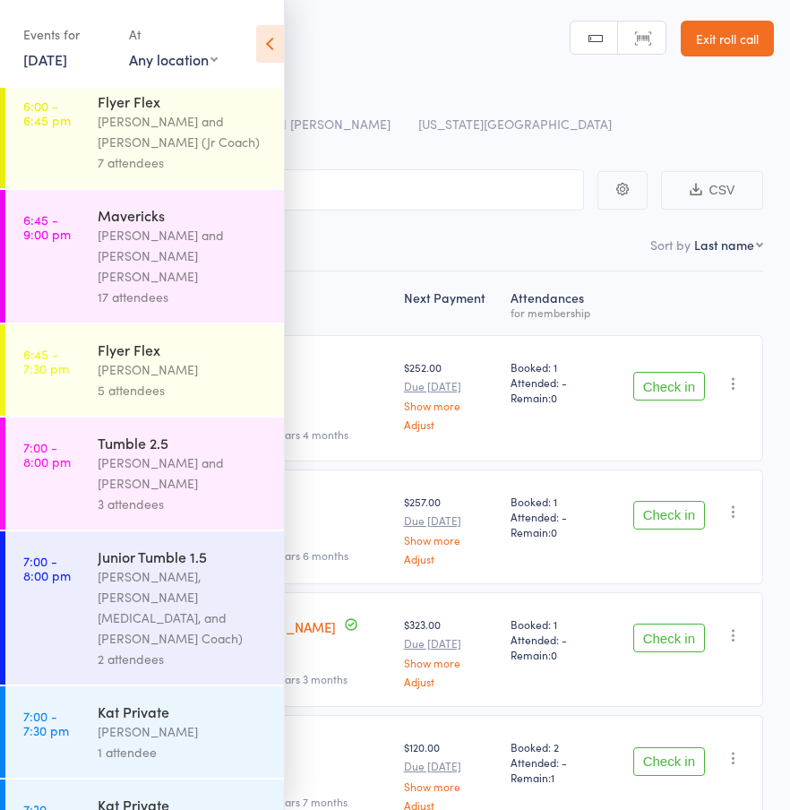
scroll to position [566, 0]
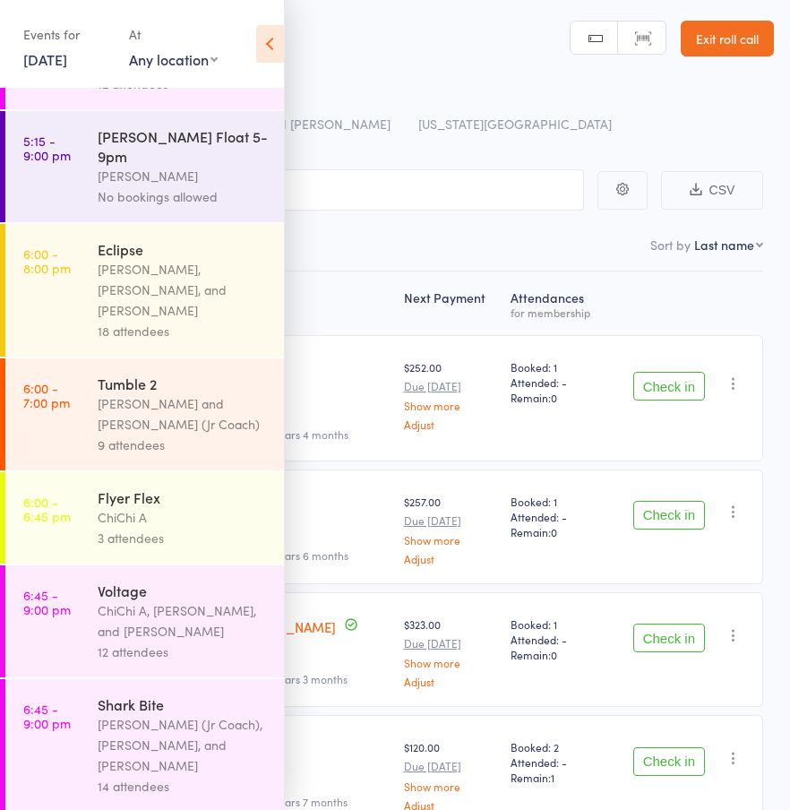
click at [437, 92] on div "Roll Call for Tumble 1.5" at bounding box center [418, 95] width 711 height 30
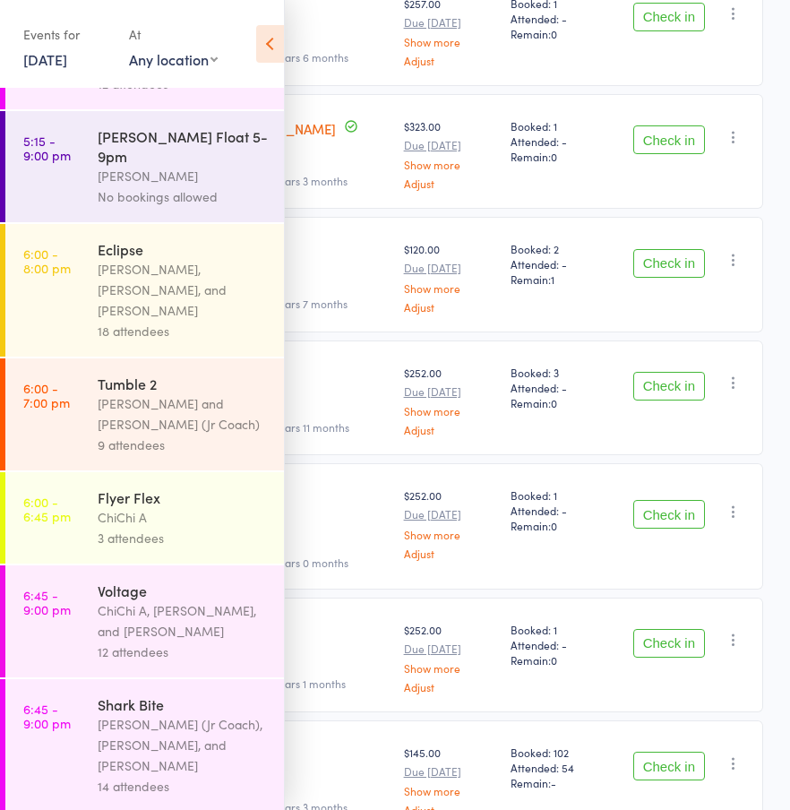
click at [57, 60] on link "15 Oct, 2025" at bounding box center [45, 59] width 44 height 20
click at [67, 63] on link "15 Oct, 2025" at bounding box center [45, 59] width 44 height 20
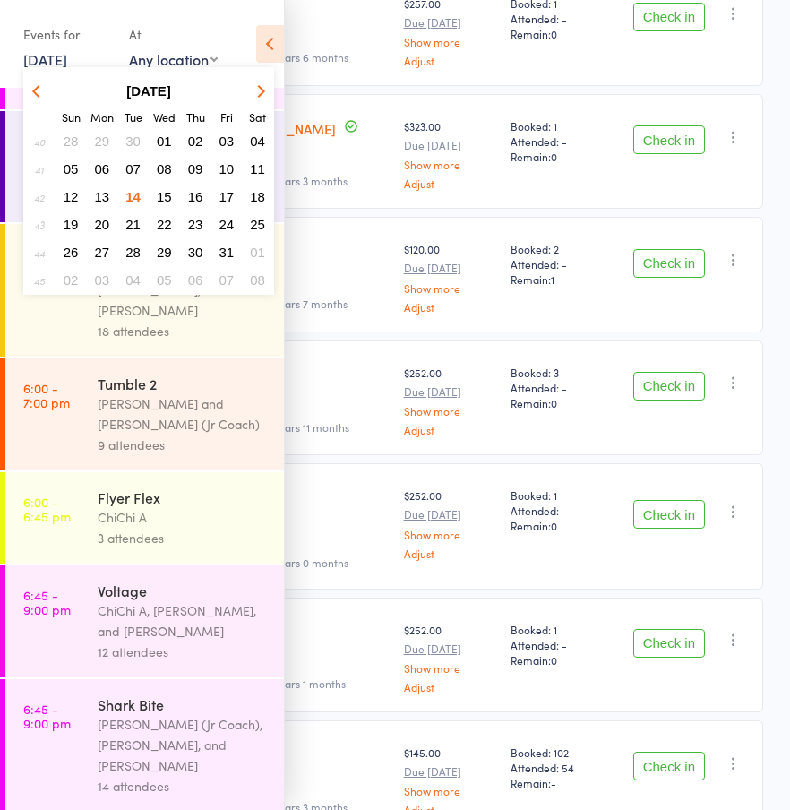
click at [227, 195] on span "17" at bounding box center [226, 196] width 15 height 15
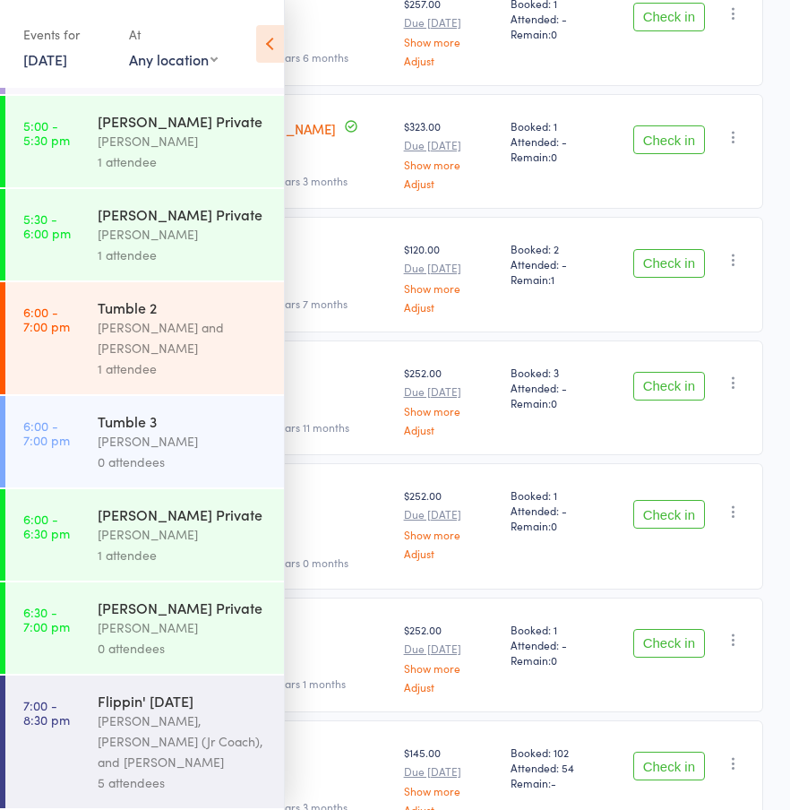
scroll to position [276, 0]
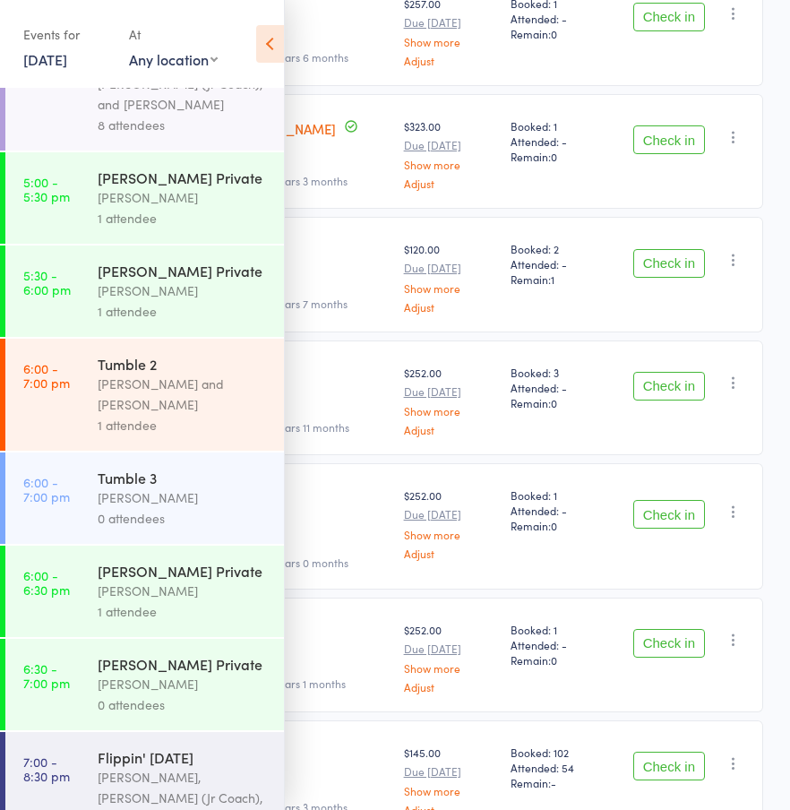
click at [65, 70] on div "Events for 17 Oct, 2025 D Oct, YYYY October 2025 Sun Mon Tue Wed Thu Fri Sat 40…" at bounding box center [67, 46] width 88 height 53
click at [67, 56] on link "17 Oct, 2025" at bounding box center [45, 59] width 44 height 20
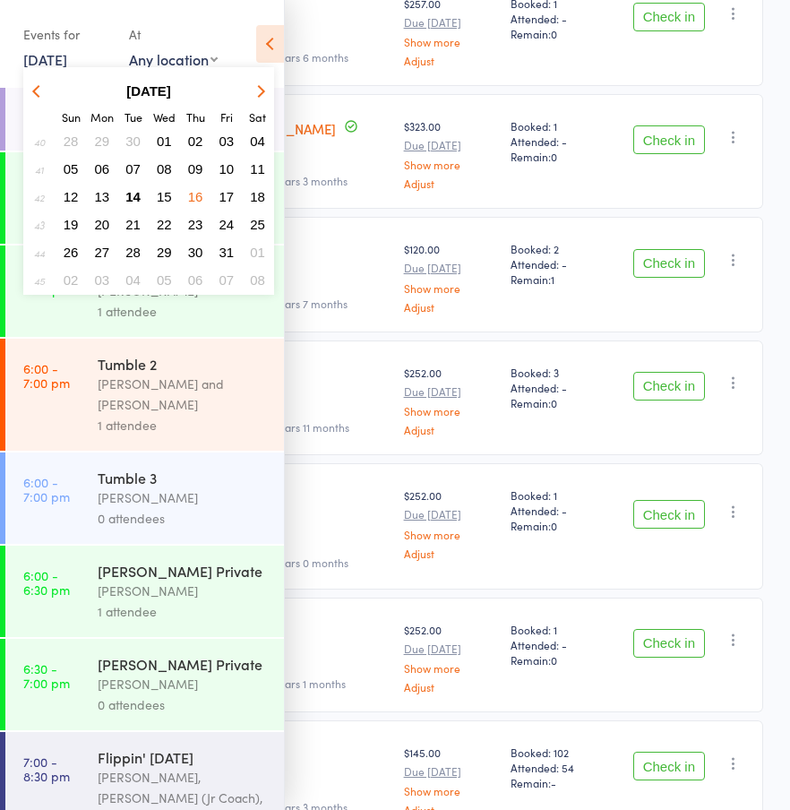
click at [159, 197] on span "15" at bounding box center [164, 196] width 15 height 15
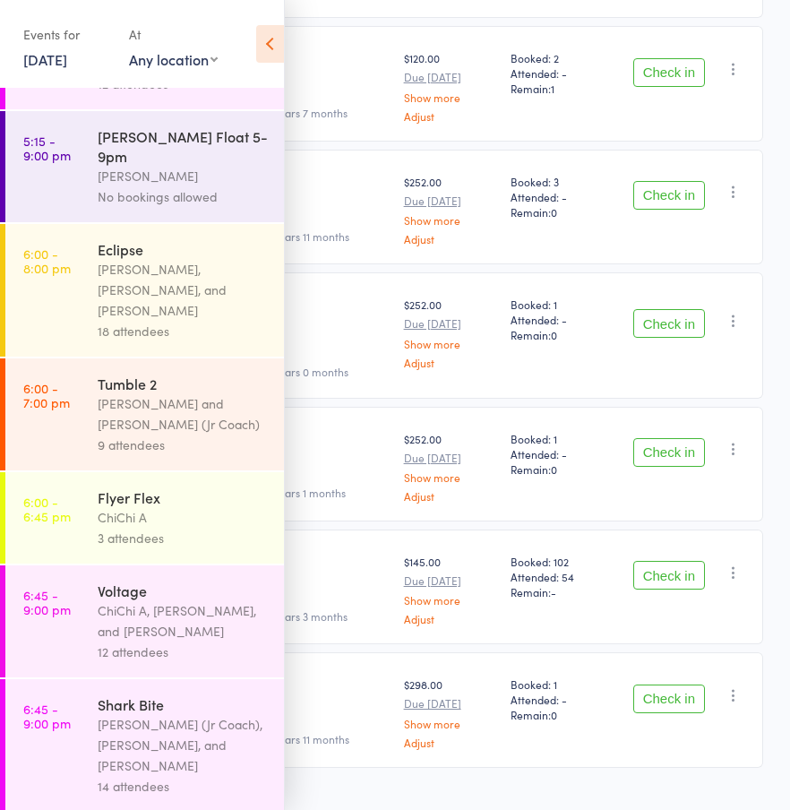
scroll to position [701, 0]
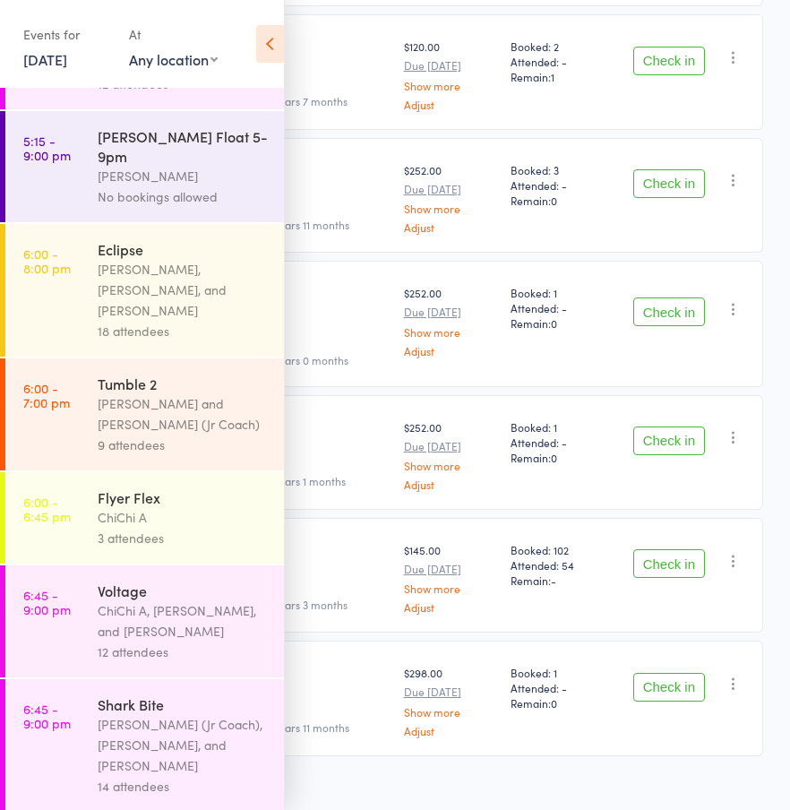
click at [67, 66] on link "15 Oct, 2025" at bounding box center [45, 59] width 44 height 20
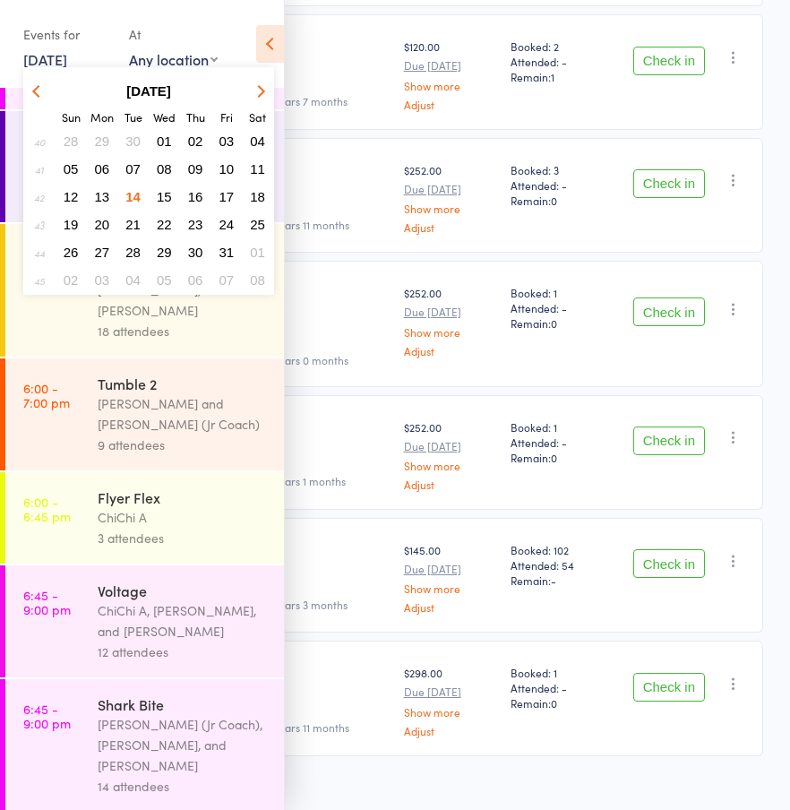
click at [226, 193] on span "17" at bounding box center [226, 196] width 15 height 15
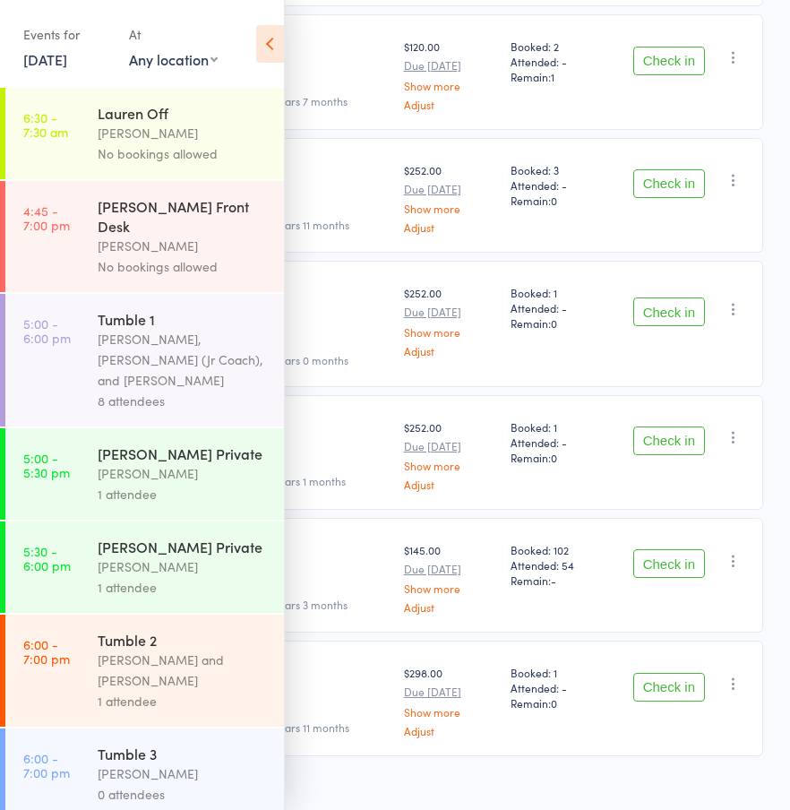
scroll to position [276, 0]
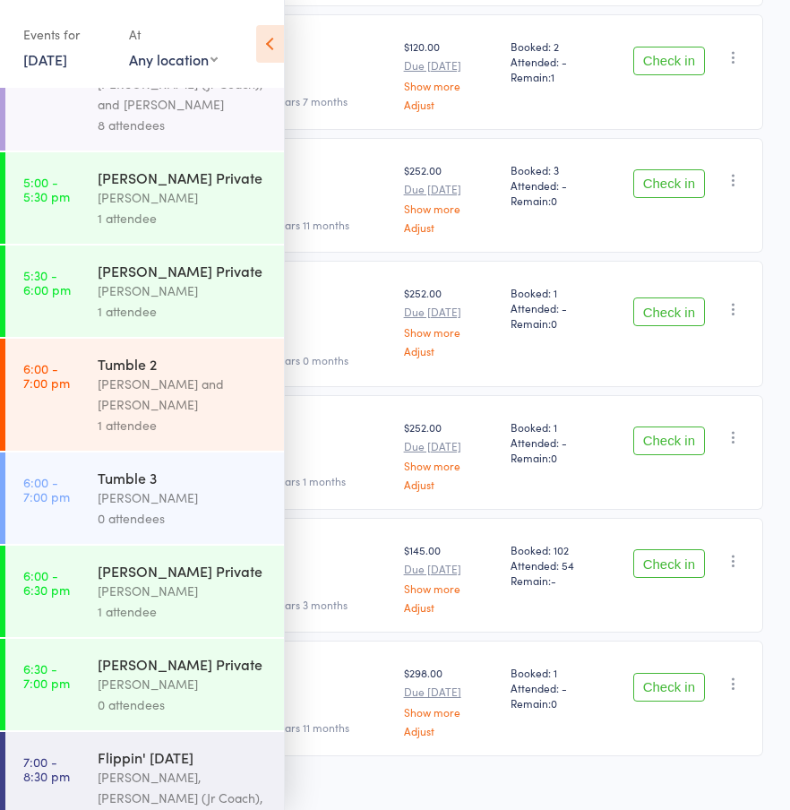
click at [58, 59] on link "17 Oct, 2025" at bounding box center [45, 59] width 44 height 20
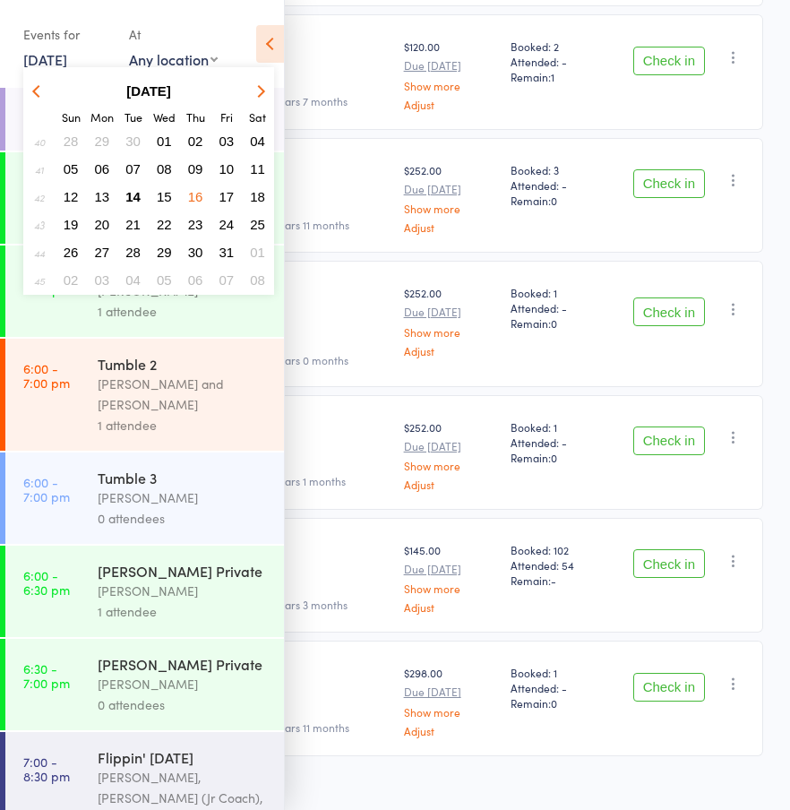
click at [253, 194] on span "18" at bounding box center [257, 196] width 15 height 15
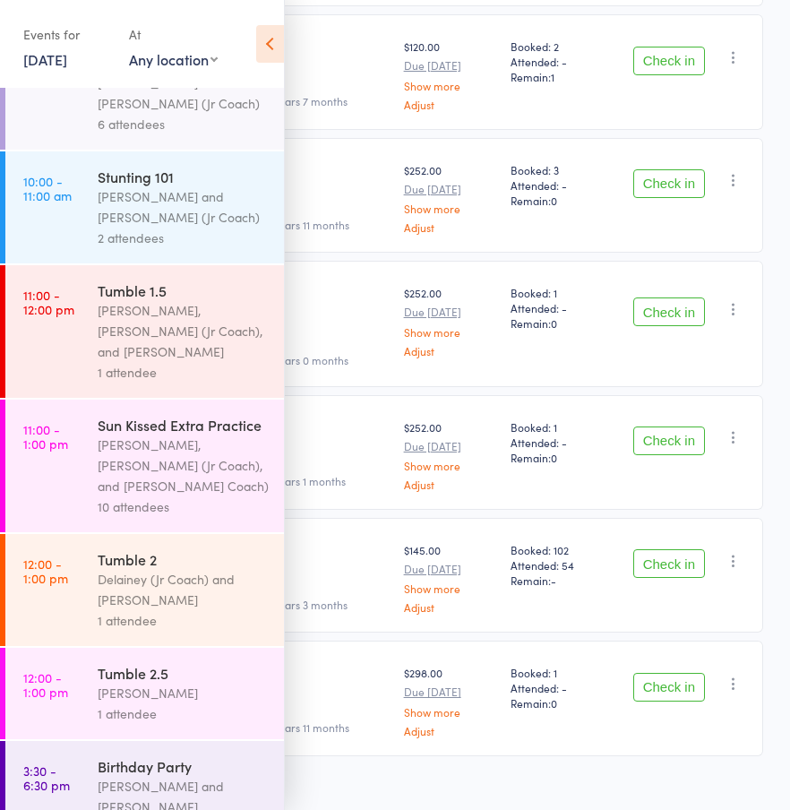
scroll to position [472, 0]
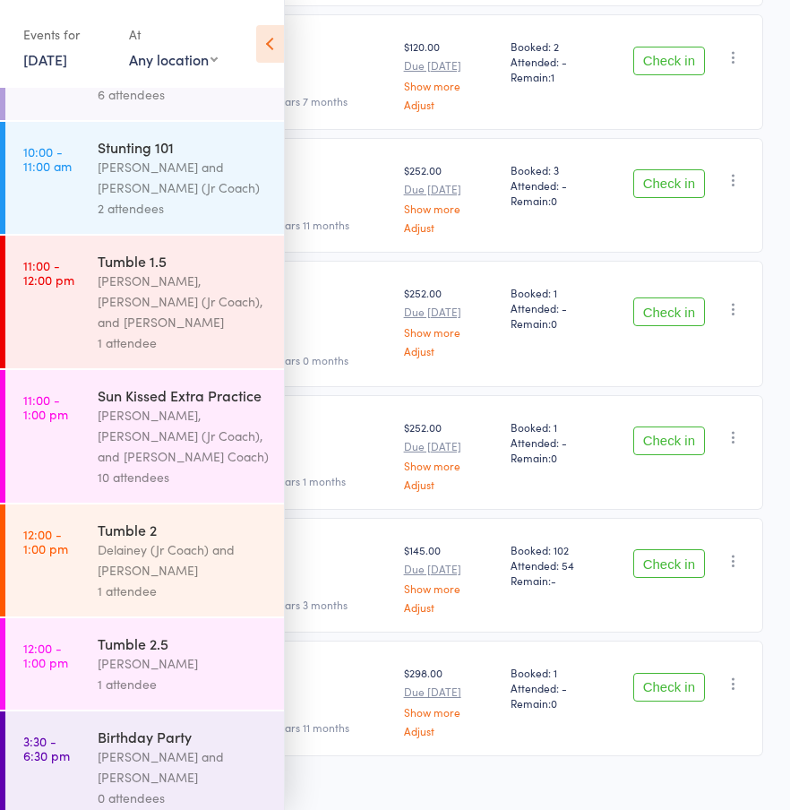
click at [67, 60] on link "18 Oct, 2025" at bounding box center [45, 59] width 44 height 20
click at [64, 55] on link "18 Oct, 2025" at bounding box center [45, 59] width 44 height 20
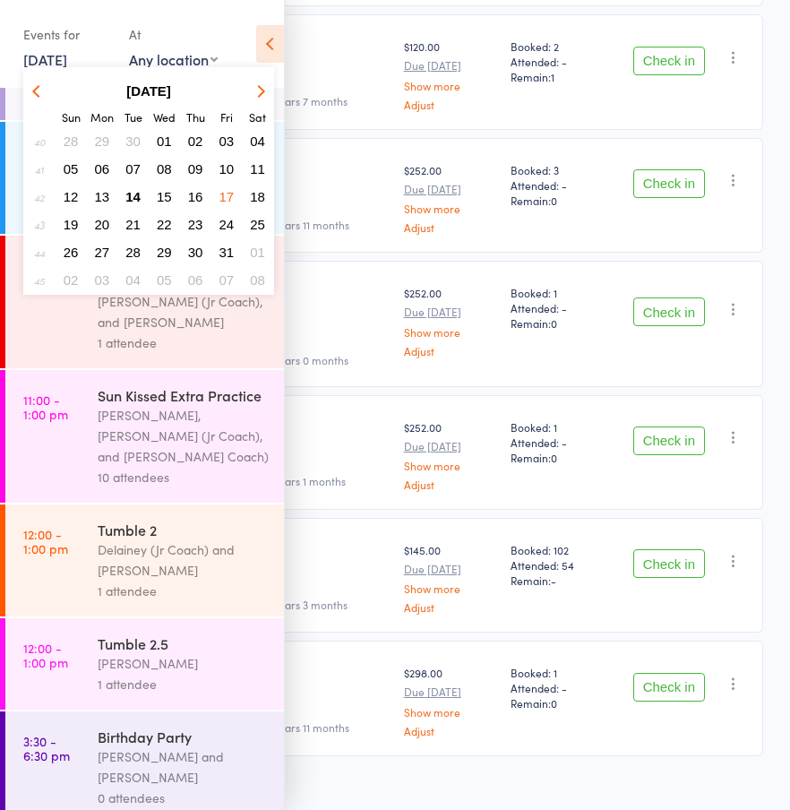
click at [68, 223] on span "19" at bounding box center [71, 224] width 15 height 15
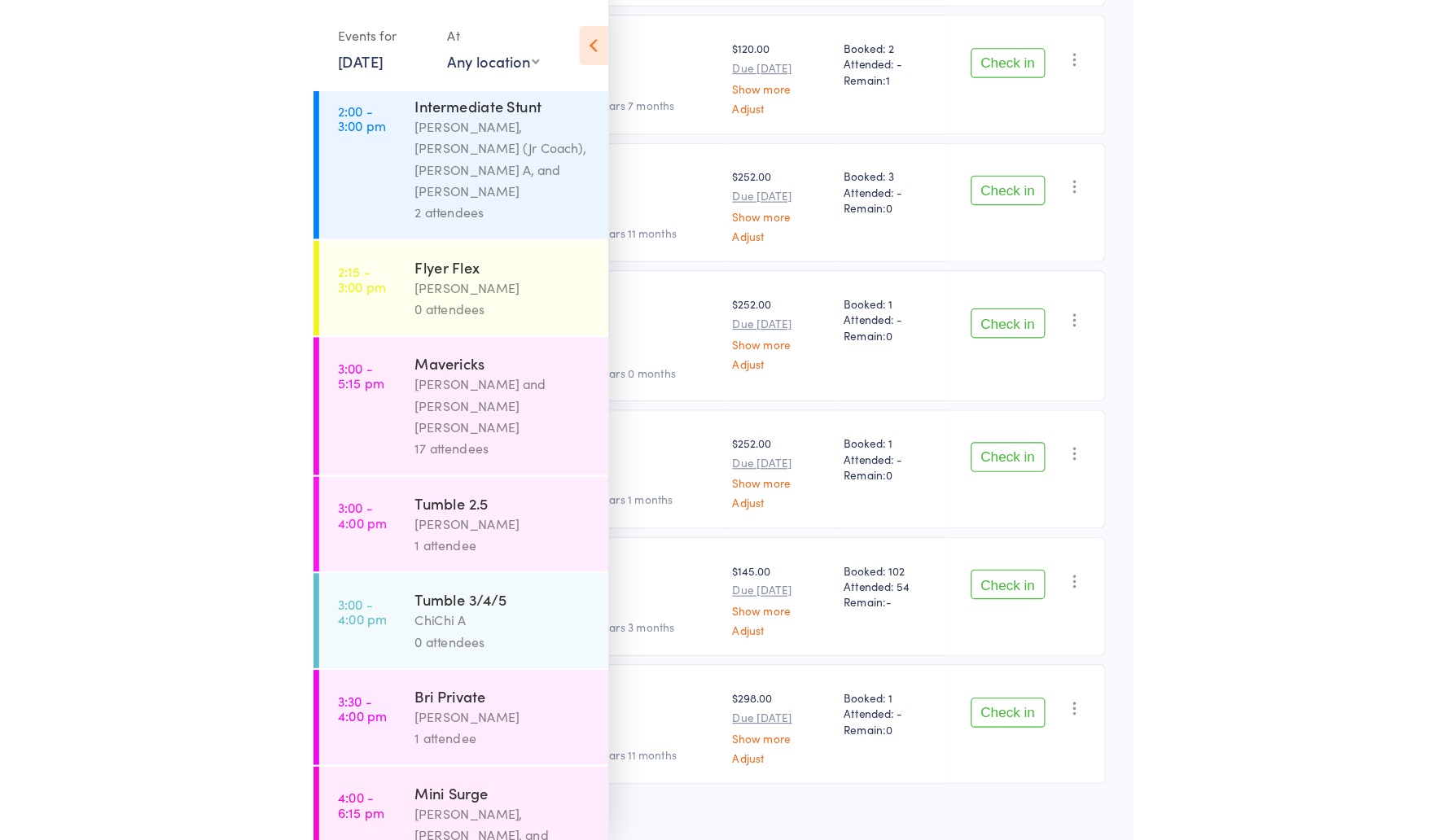
scroll to position [497, 0]
